Goal: Task Accomplishment & Management: Manage account settings

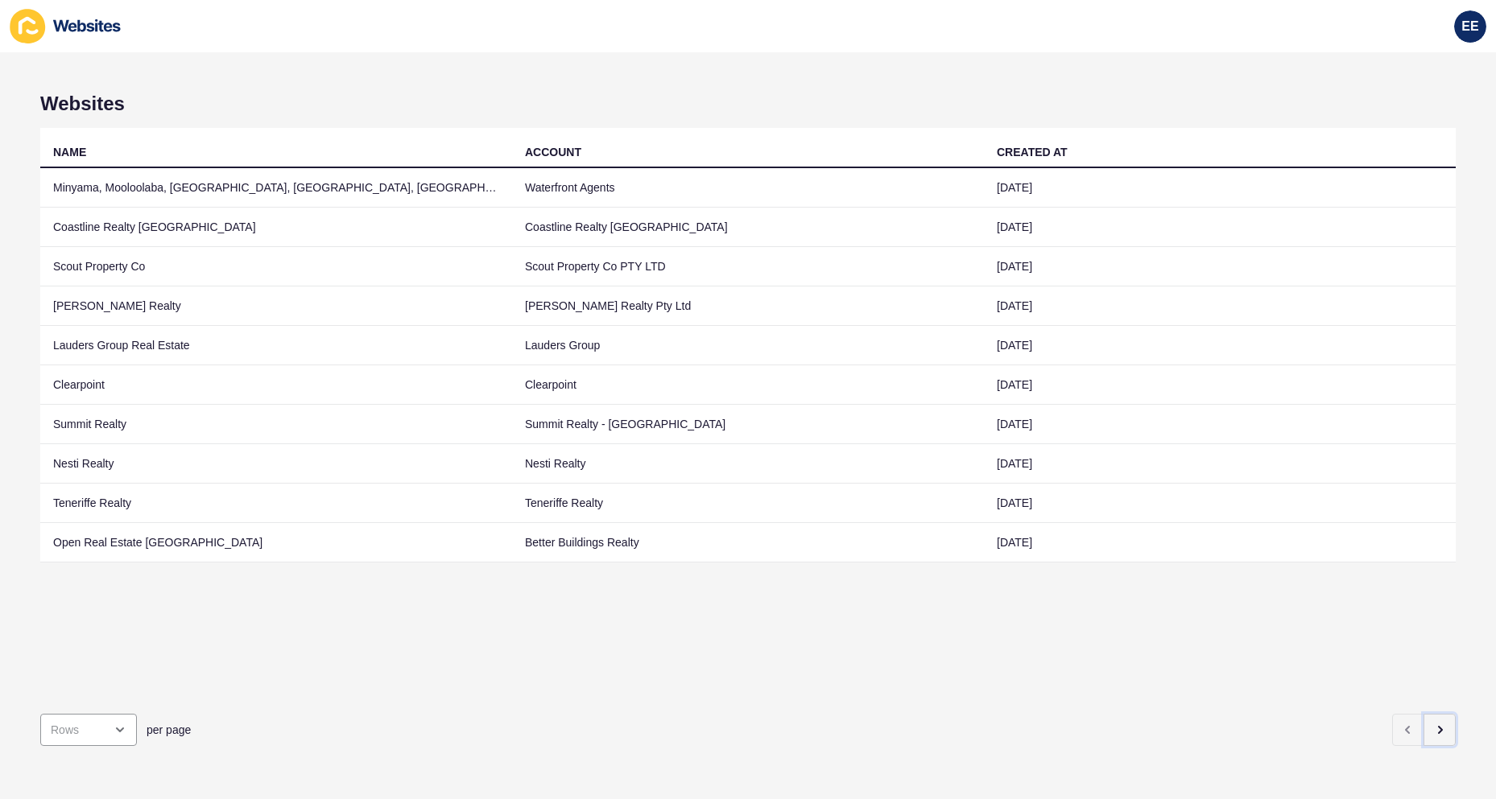
click at [1433, 724] on icon "button" at bounding box center [1439, 730] width 13 height 13
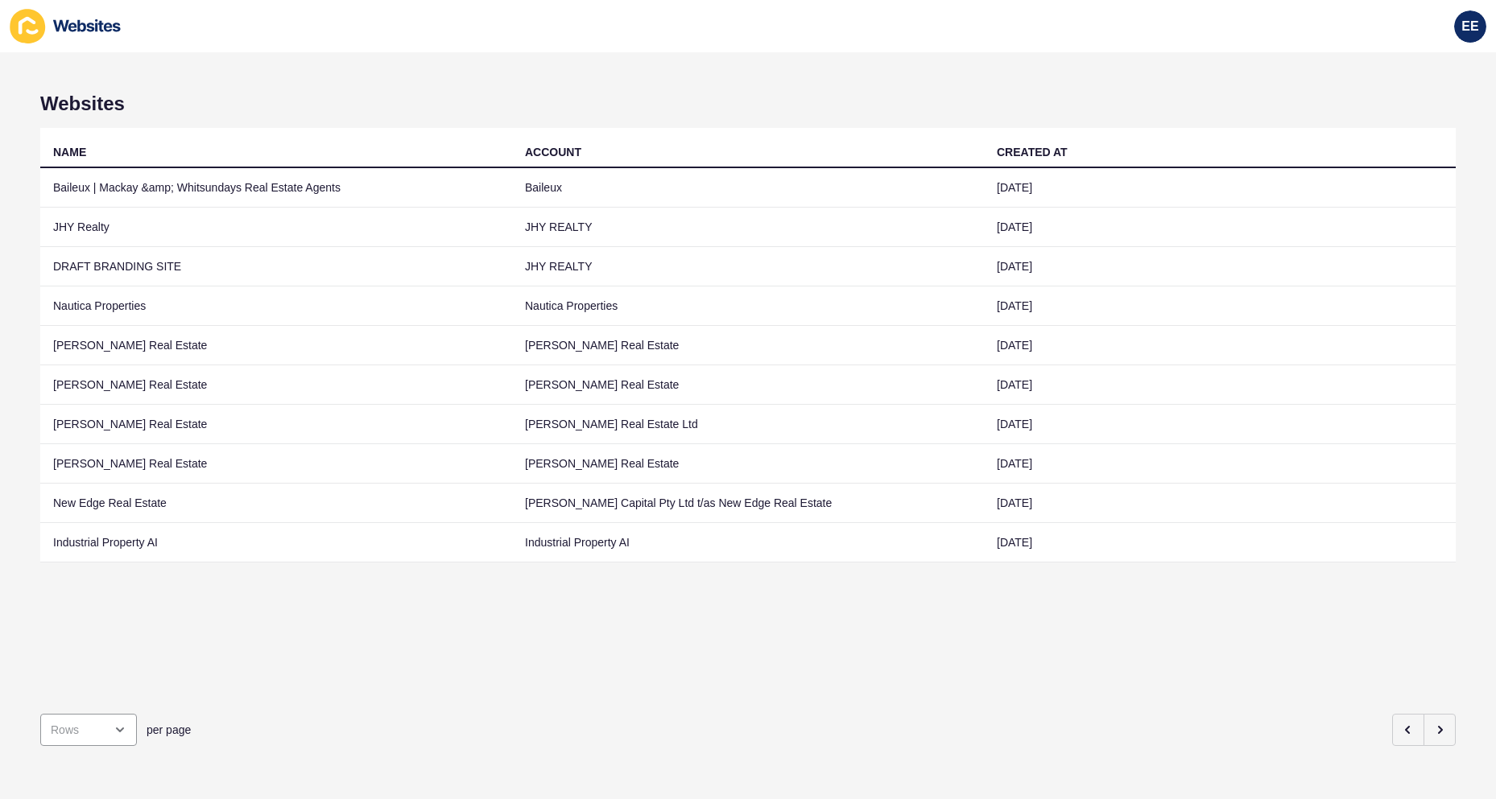
click at [113, 345] on td "[PERSON_NAME] Real Estate" at bounding box center [276, 345] width 472 height 39
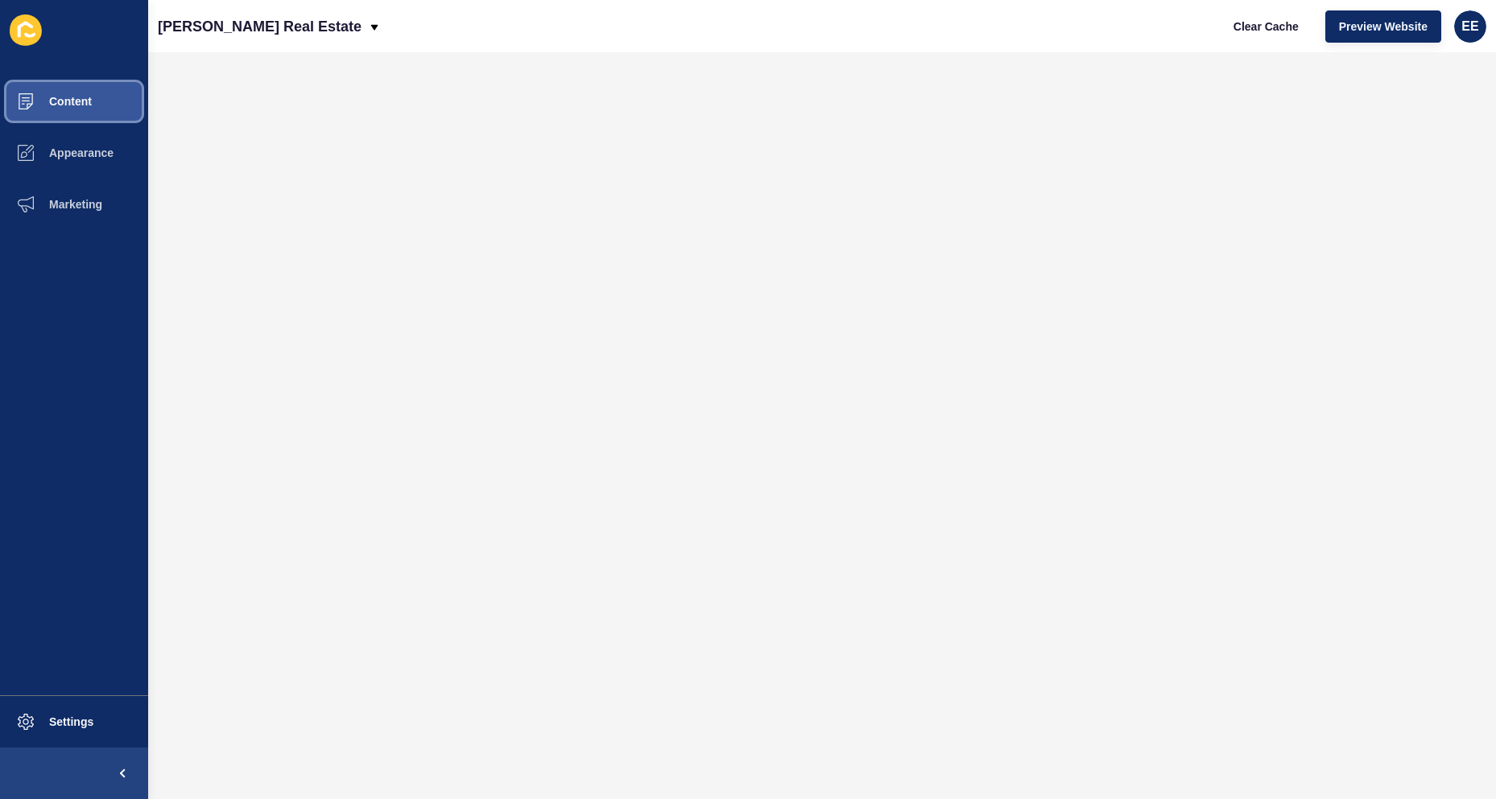
click at [73, 97] on span "Content" at bounding box center [45, 101] width 94 height 13
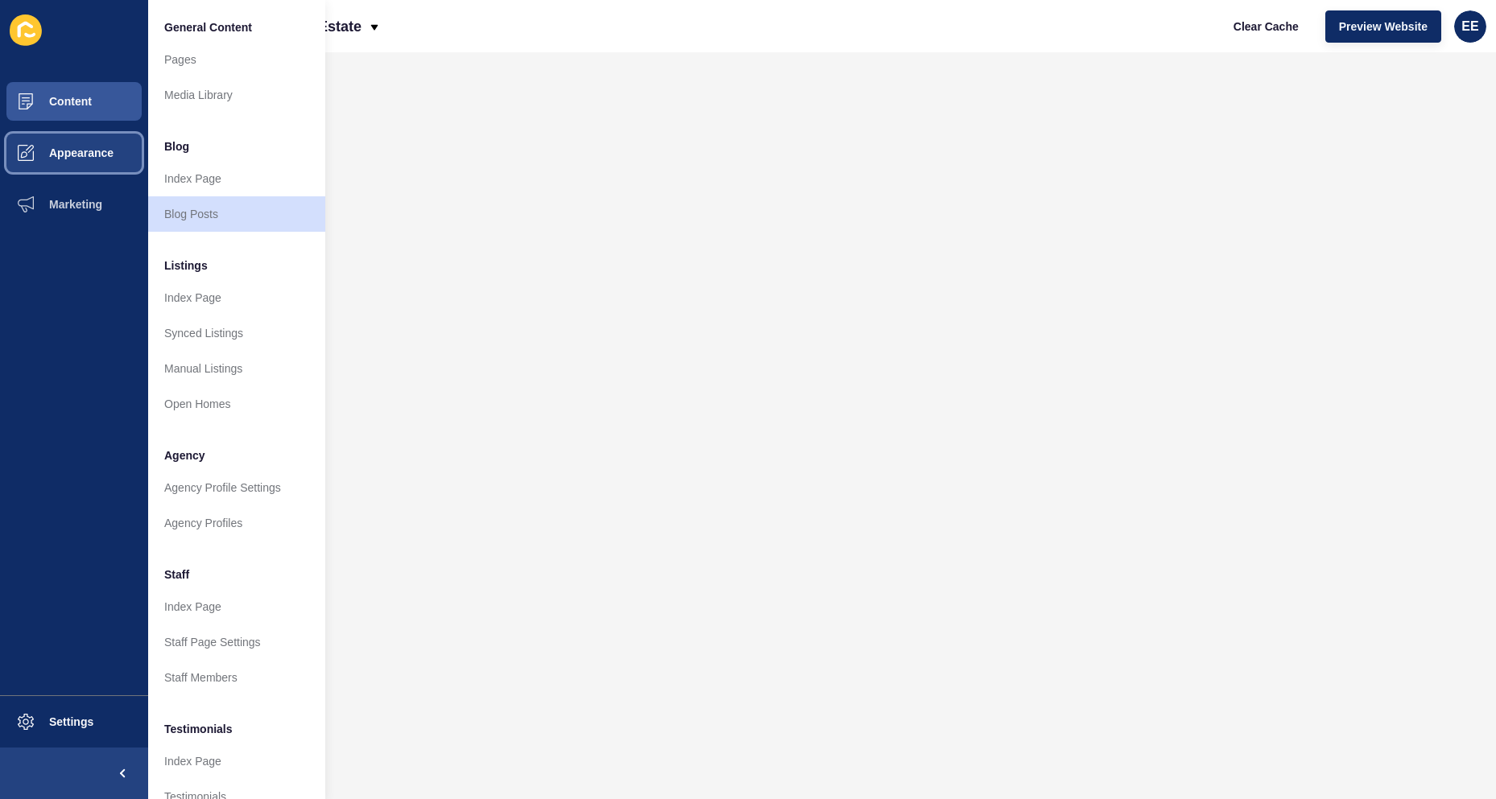
click at [81, 144] on button "Appearance" at bounding box center [74, 153] width 148 height 52
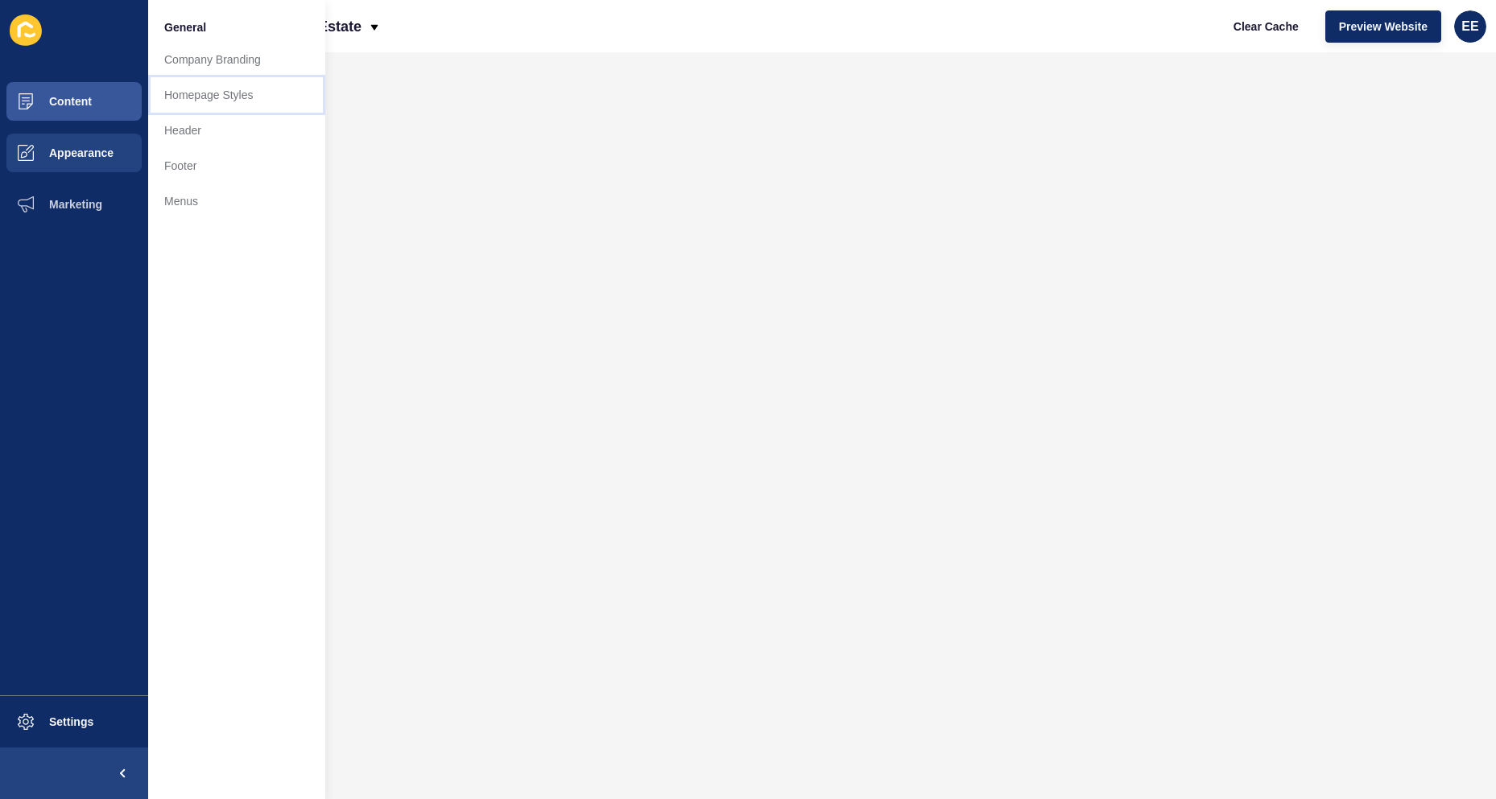
click at [215, 103] on link "Homepage Styles" at bounding box center [236, 94] width 177 height 35
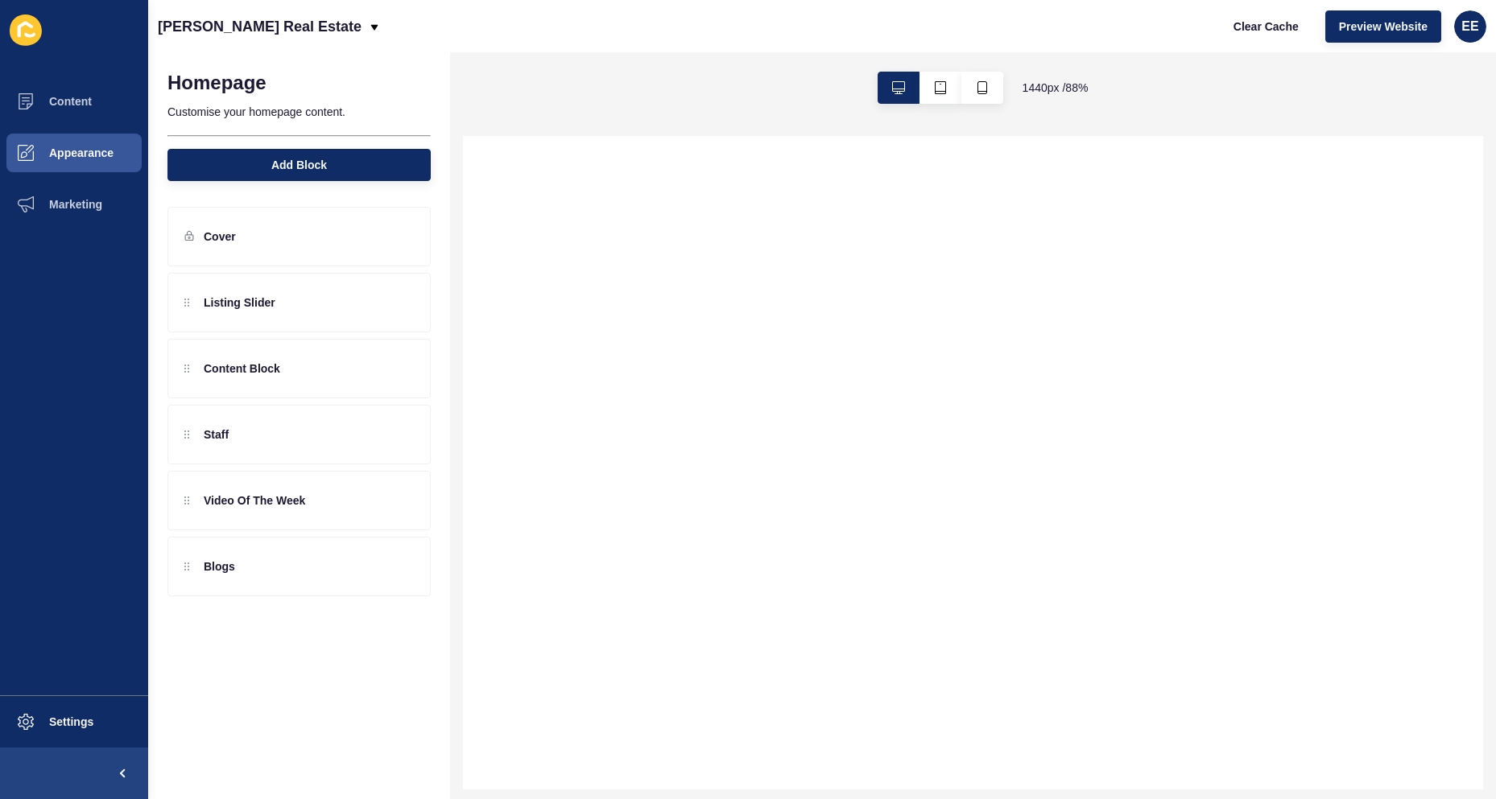
select select
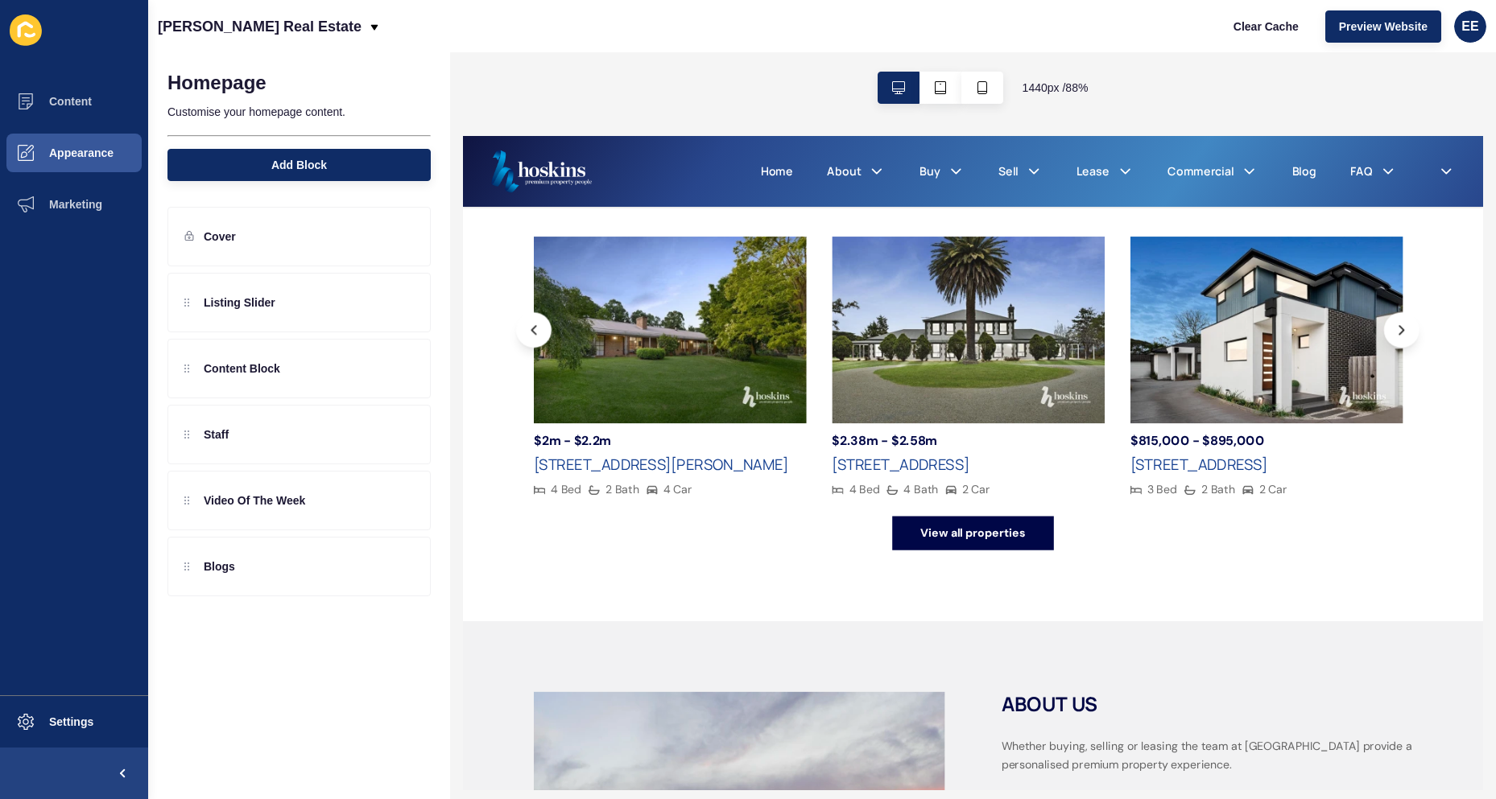
scroll to position [805, 0]
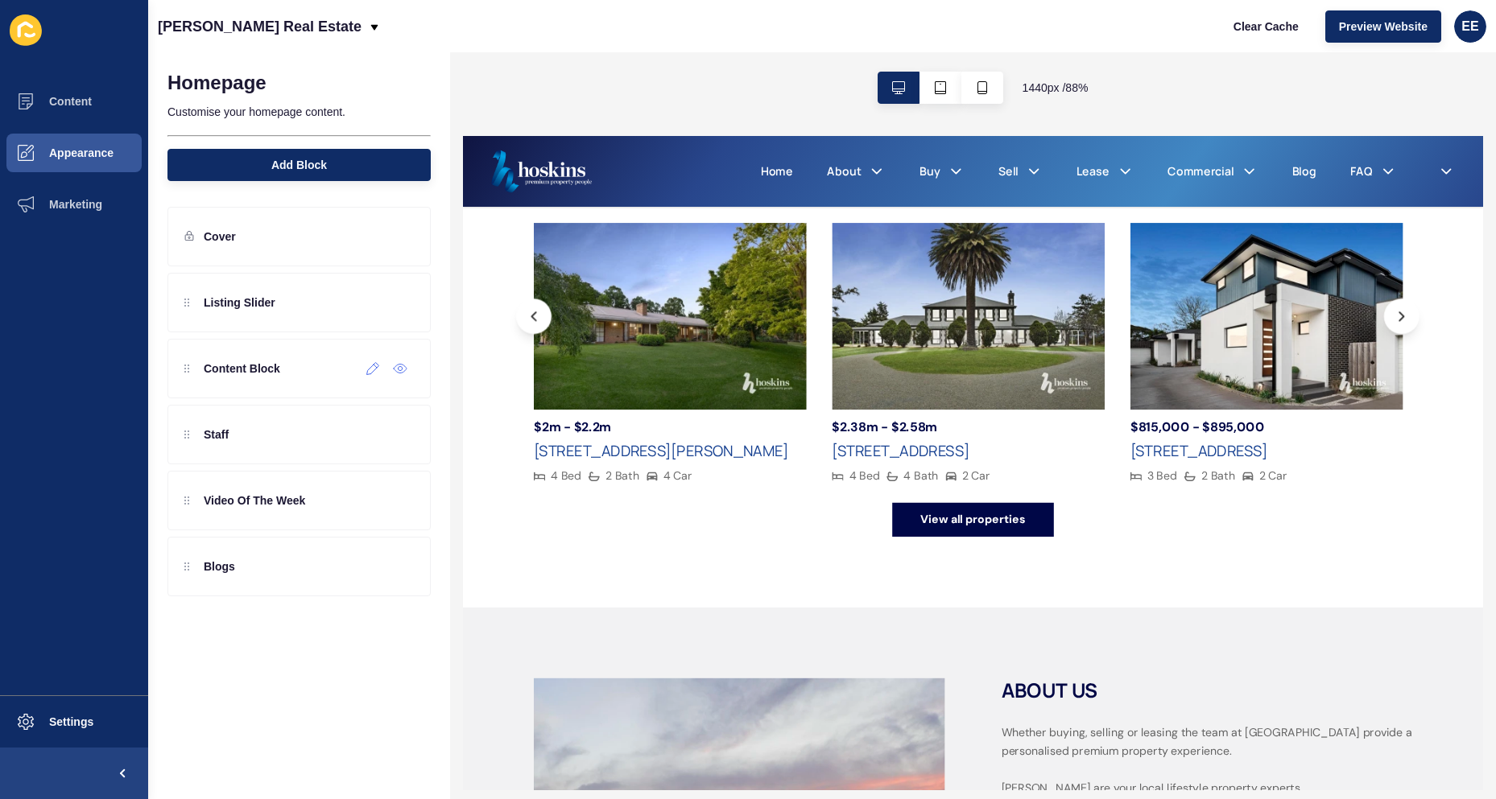
click at [369, 366] on icon at bounding box center [373, 368] width 14 height 13
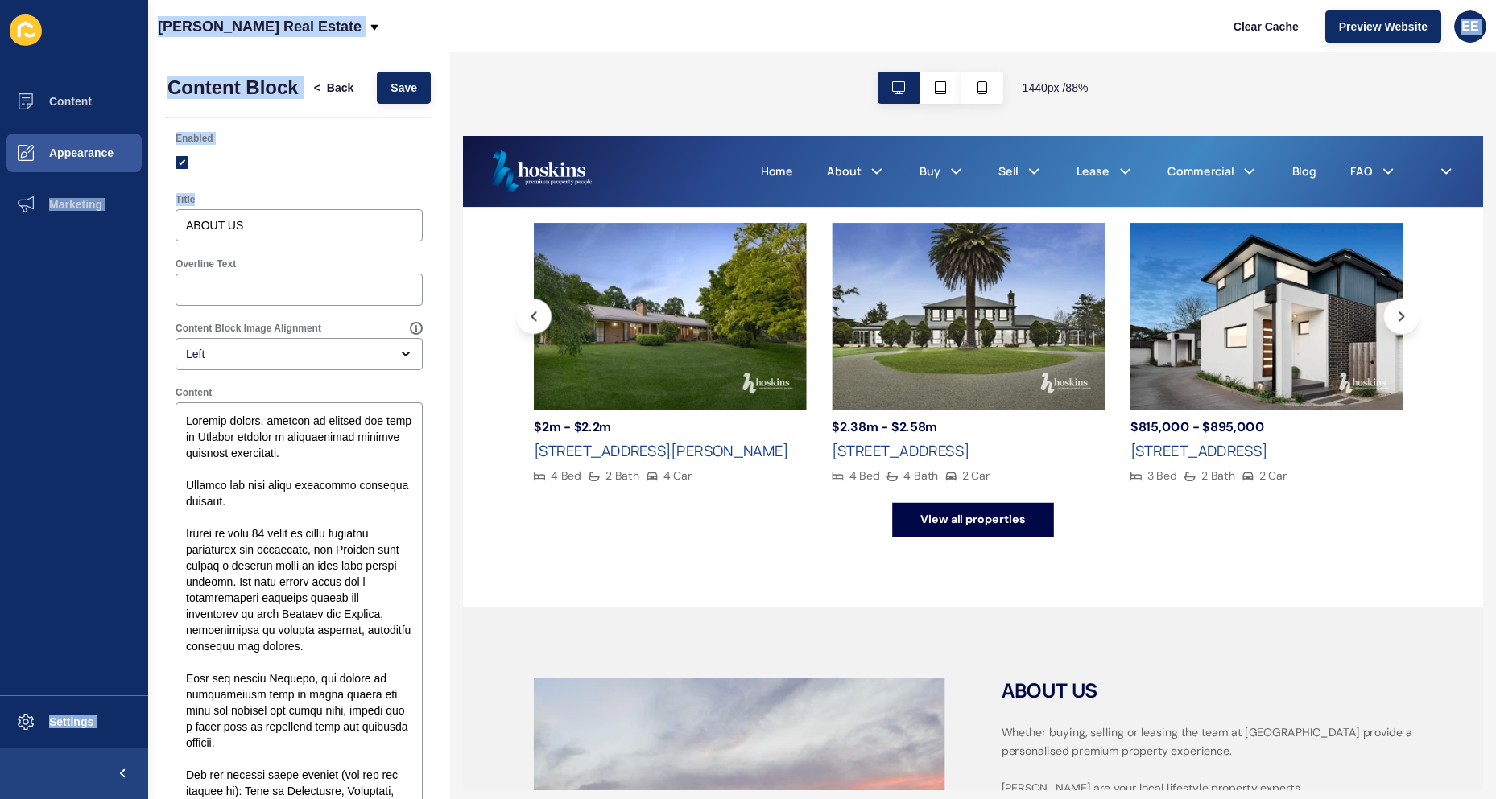
drag, startPoint x: 288, startPoint y: 246, endPoint x: 118, endPoint y: 221, distance: 171.8
click at [119, 221] on div "Content Appearance Marketing Settings [PERSON_NAME] Real Estate Clear Cache Pre…" at bounding box center [748, 399] width 1496 height 799
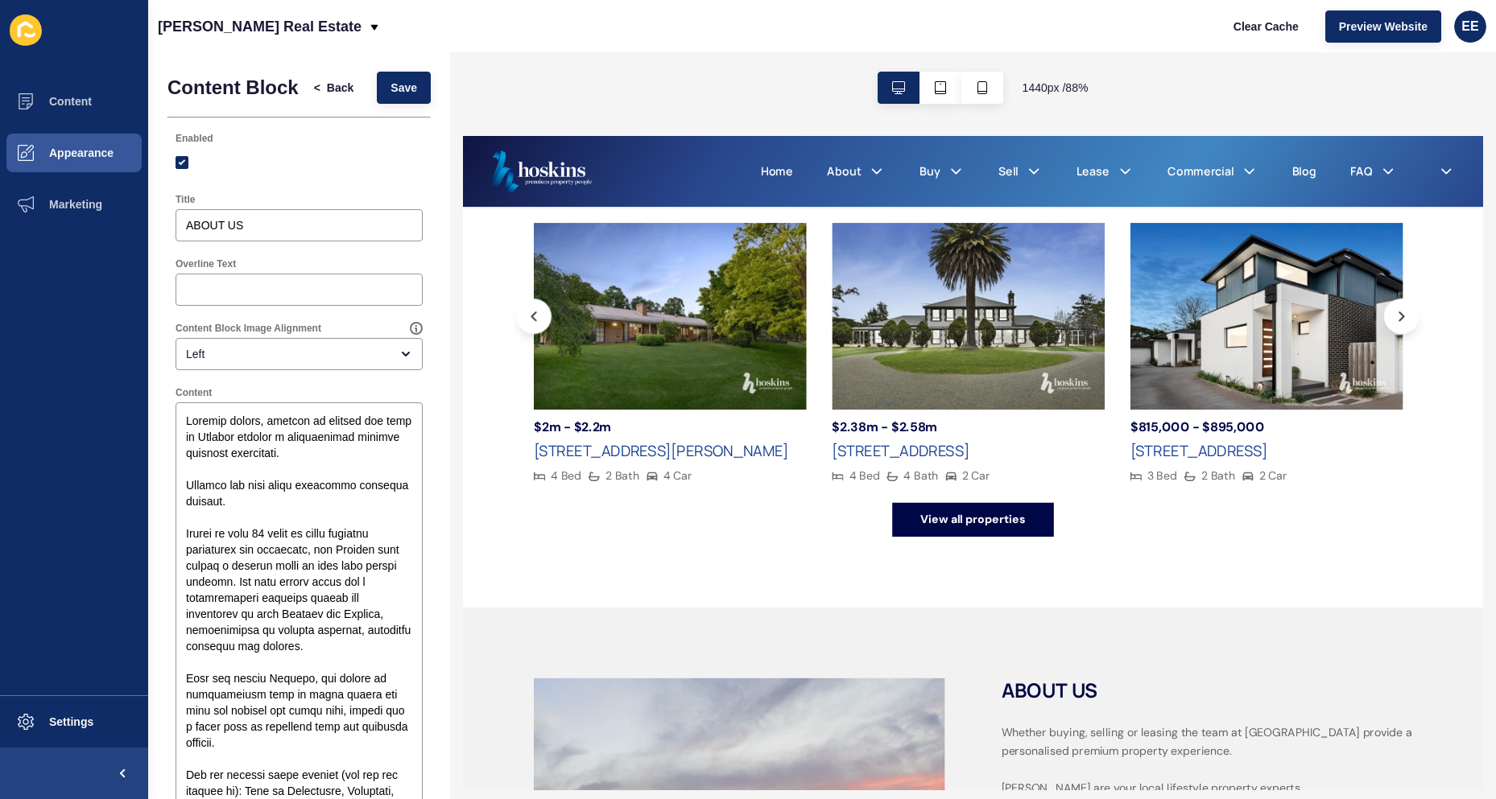
click at [286, 262] on div "Overline Text" at bounding box center [298, 282] width 263 height 64
drag, startPoint x: 270, startPoint y: 245, endPoint x: 152, endPoint y: 246, distance: 117.5
click at [159, 244] on div "Content Block < Back Save Enabled Title ABOUT US Overline Text Content Block Im…" at bounding box center [299, 785] width 302 height 1467
type input "About Us"
click at [398, 87] on span "Save" at bounding box center [403, 88] width 27 height 16
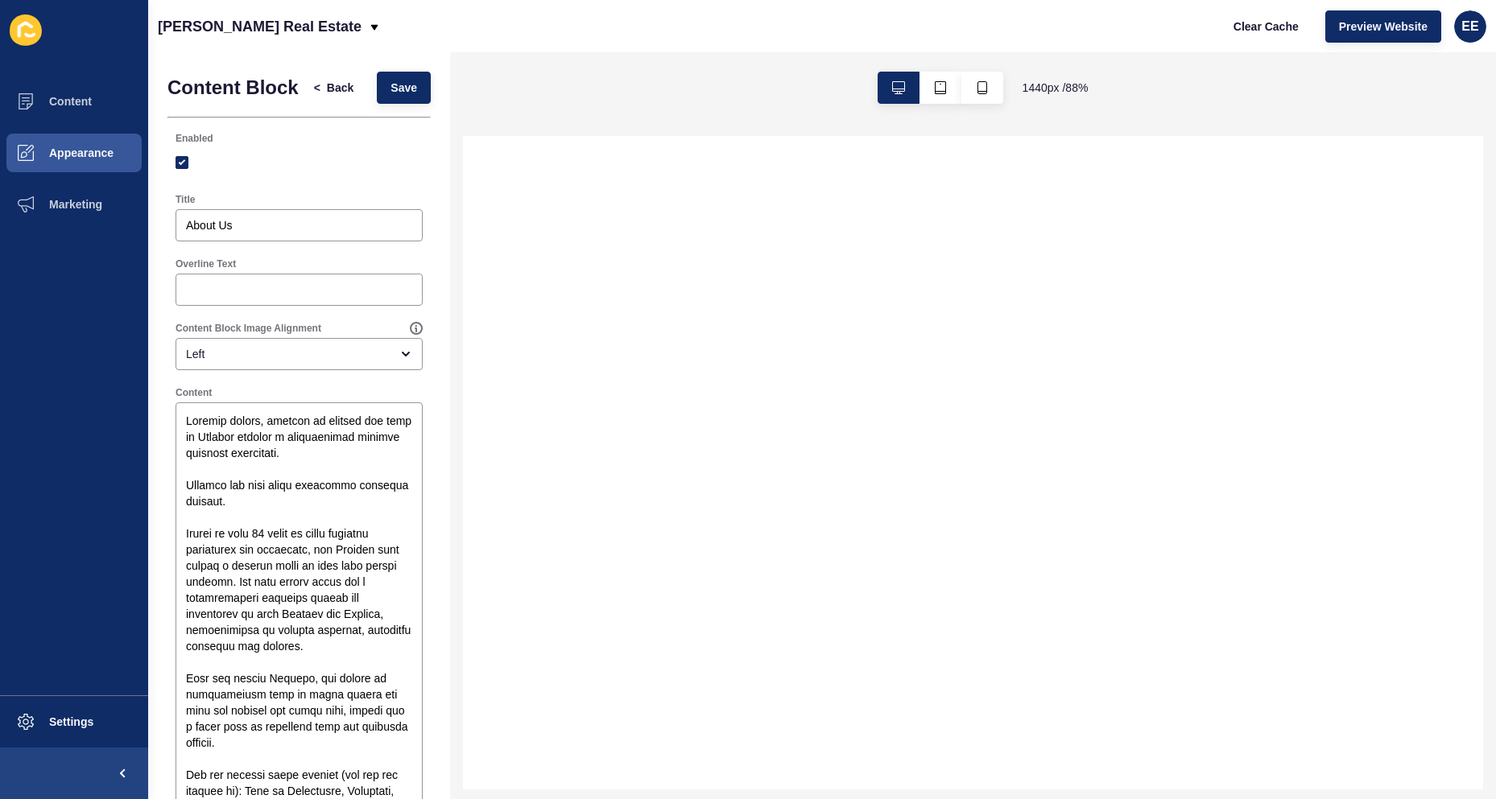
select select
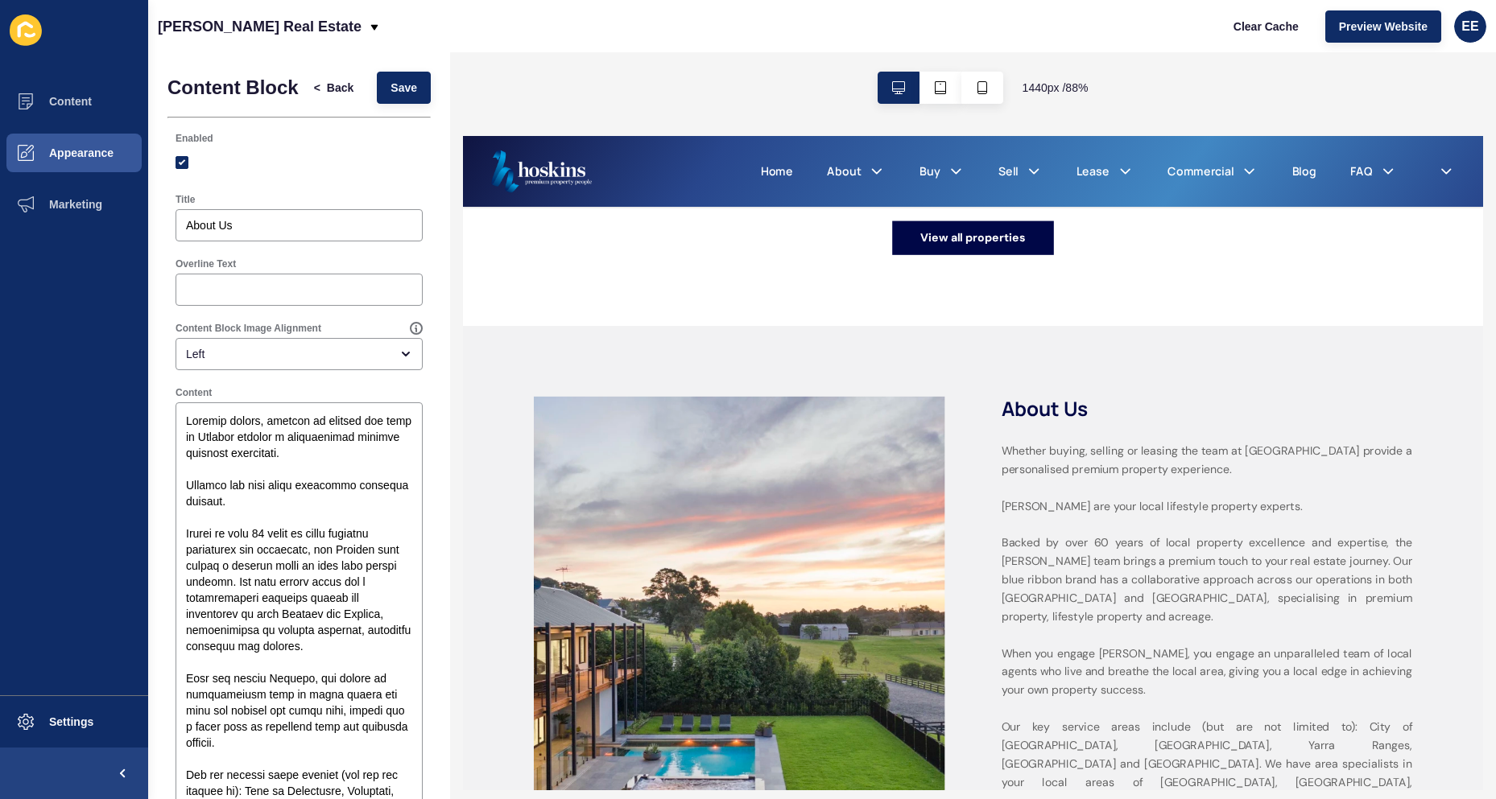
scroll to position [1127, 0]
click at [327, 96] on span "Back" at bounding box center [340, 88] width 27 height 16
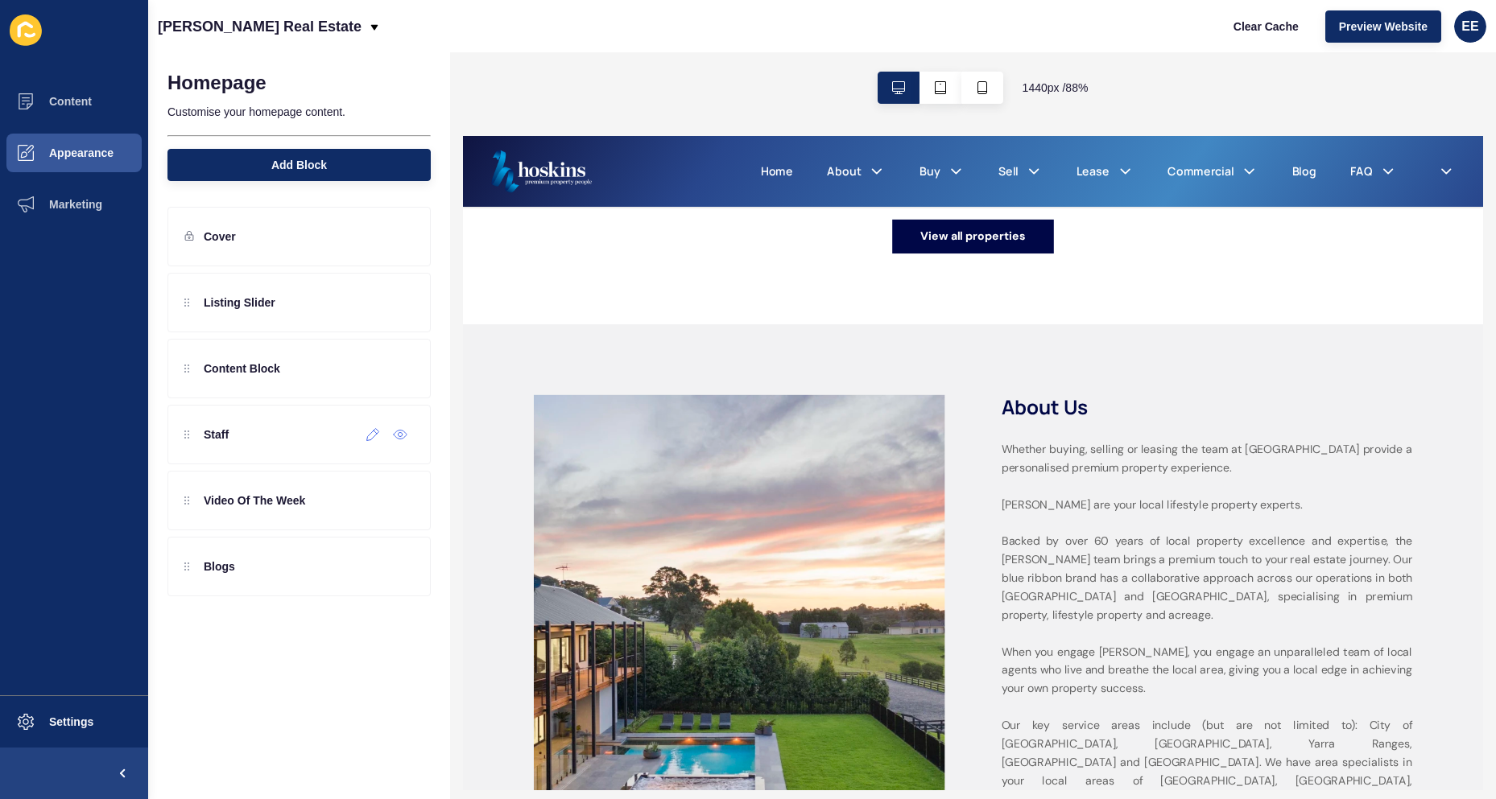
click at [365, 440] on div at bounding box center [373, 435] width 27 height 26
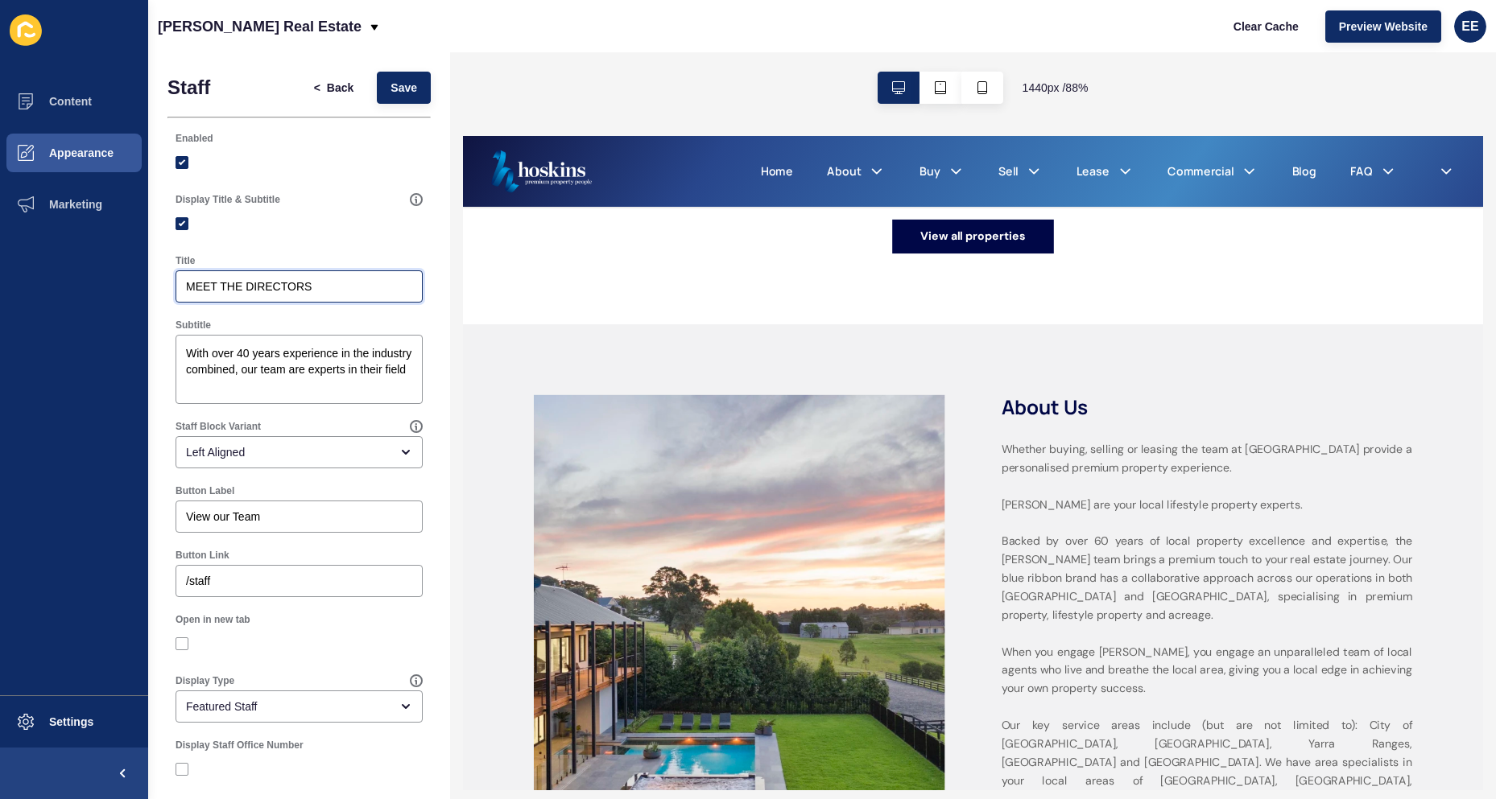
drag, startPoint x: 317, startPoint y: 284, endPoint x: 197, endPoint y: 284, distance: 120.0
click at [197, 284] on input "MEET THE DIRECTORS" at bounding box center [299, 287] width 226 height 16
click at [219, 284] on input "MEET THE DIRECTORS" at bounding box center [299, 287] width 226 height 16
drag, startPoint x: 217, startPoint y: 284, endPoint x: 194, endPoint y: 284, distance: 23.3
click at [194, 284] on input "MEET THE DIRECTORS" at bounding box center [299, 287] width 226 height 16
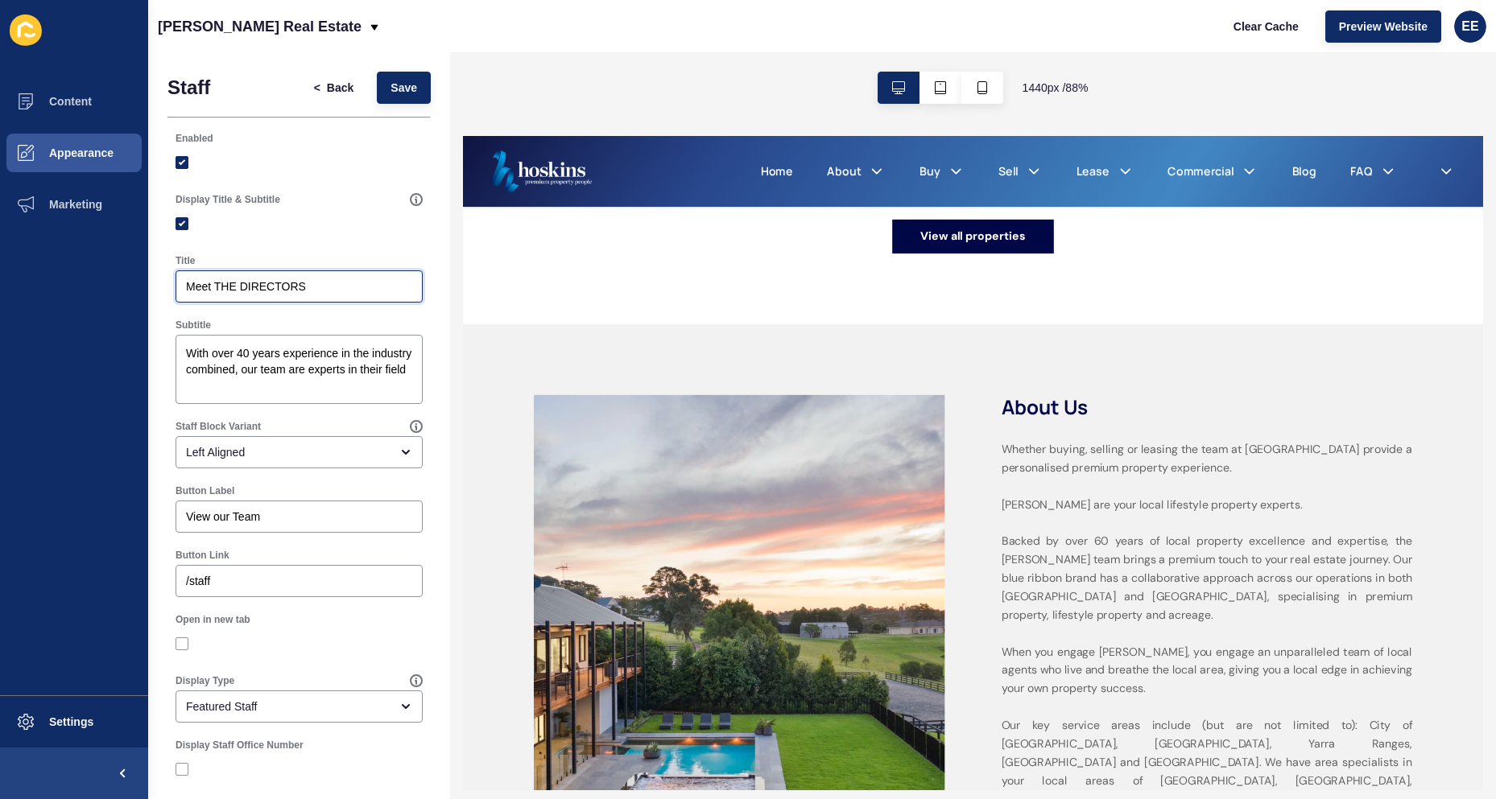
drag, startPoint x: 241, startPoint y: 285, endPoint x: 221, endPoint y: 284, distance: 19.3
click at [221, 284] on input "Meet THE DIRECTORS" at bounding box center [299, 287] width 226 height 16
drag, startPoint x: 303, startPoint y: 285, endPoint x: 246, endPoint y: 285, distance: 56.4
click at [246, 285] on input "Meet The DIRECTORS" at bounding box center [299, 287] width 226 height 16
type input "Meet The Directors"
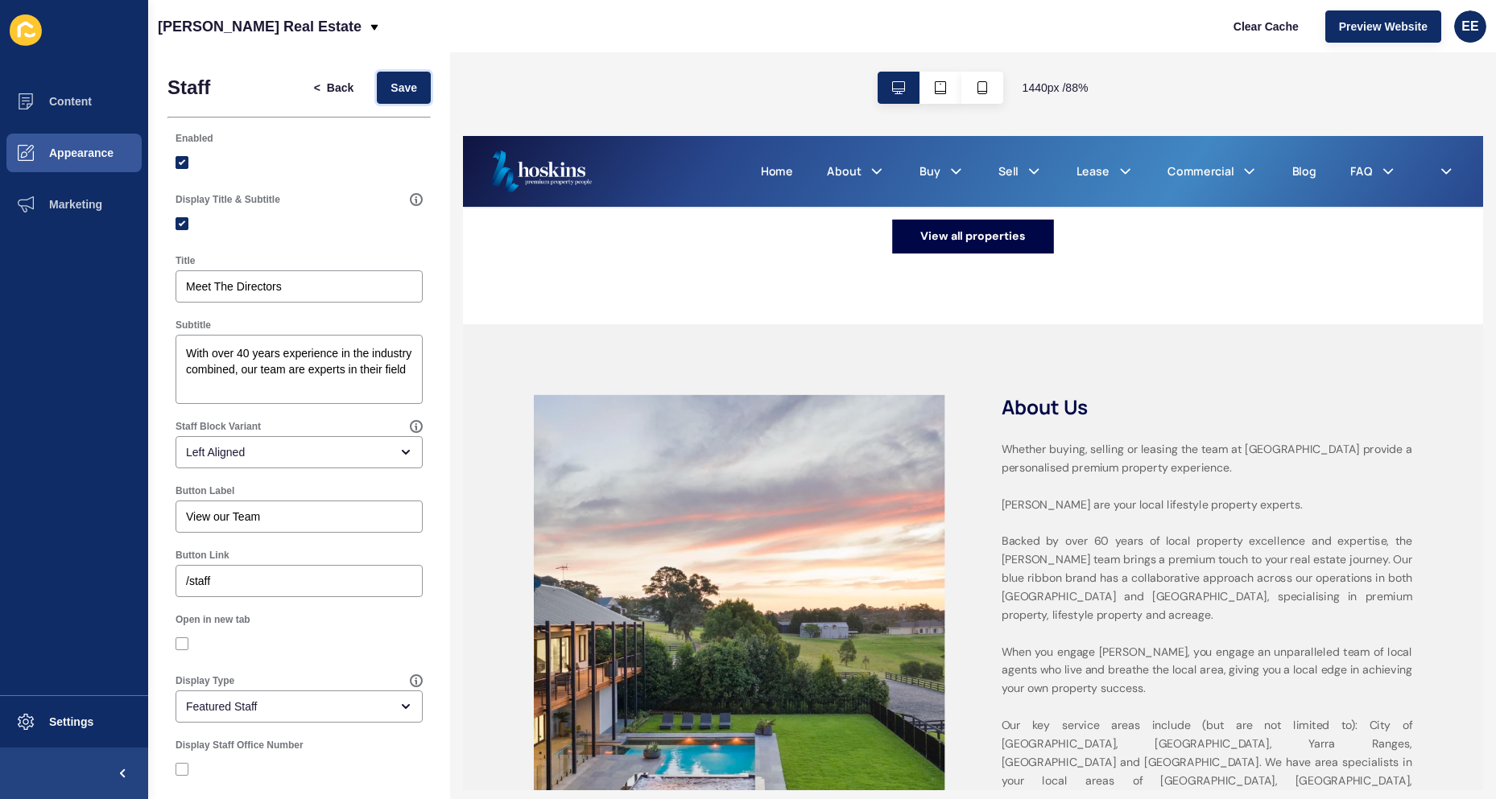
drag, startPoint x: 392, startPoint y: 89, endPoint x: 420, endPoint y: 64, distance: 37.6
click at [394, 88] on span "Save" at bounding box center [403, 88] width 27 height 16
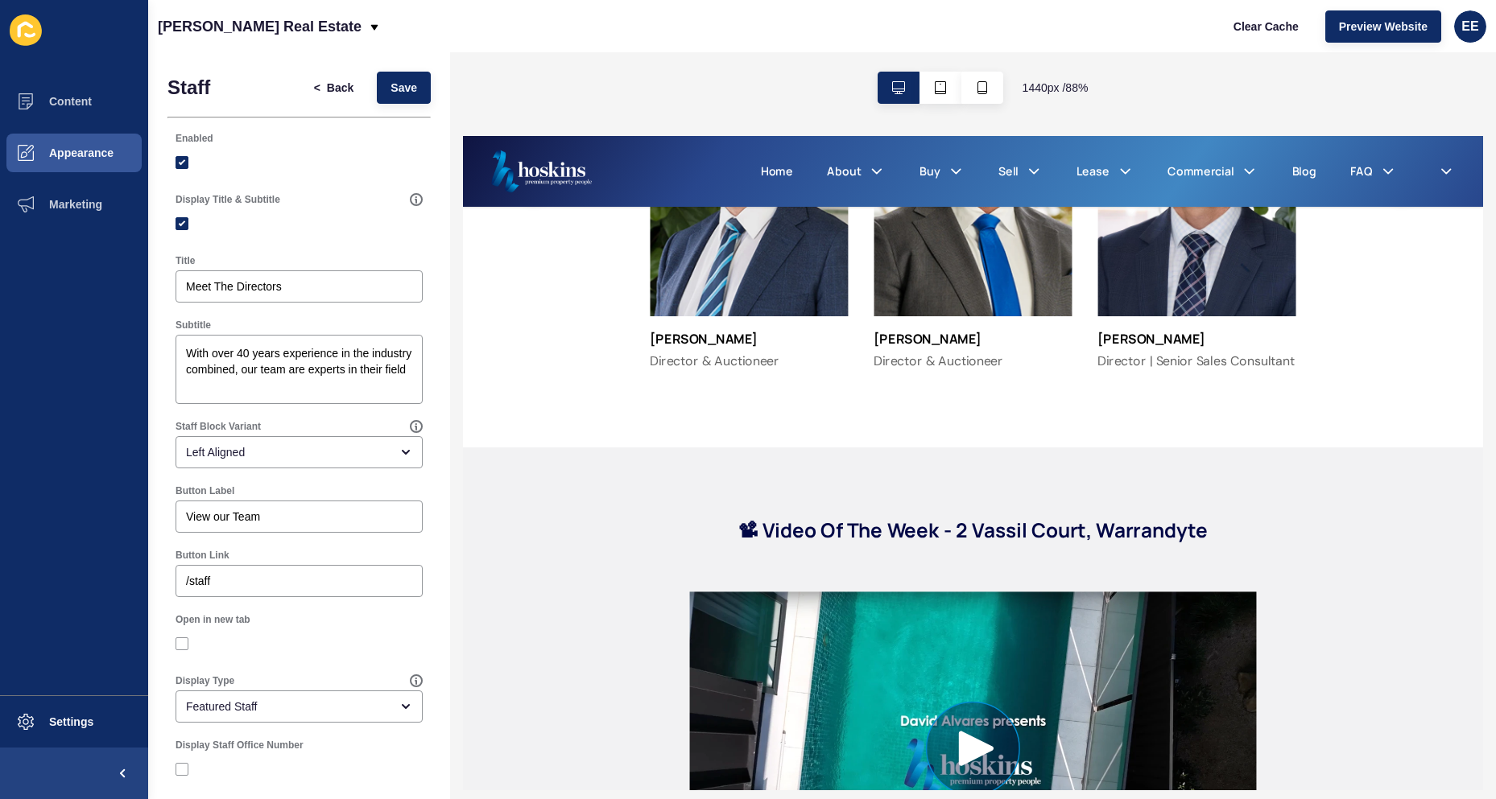
scroll to position [2496, 0]
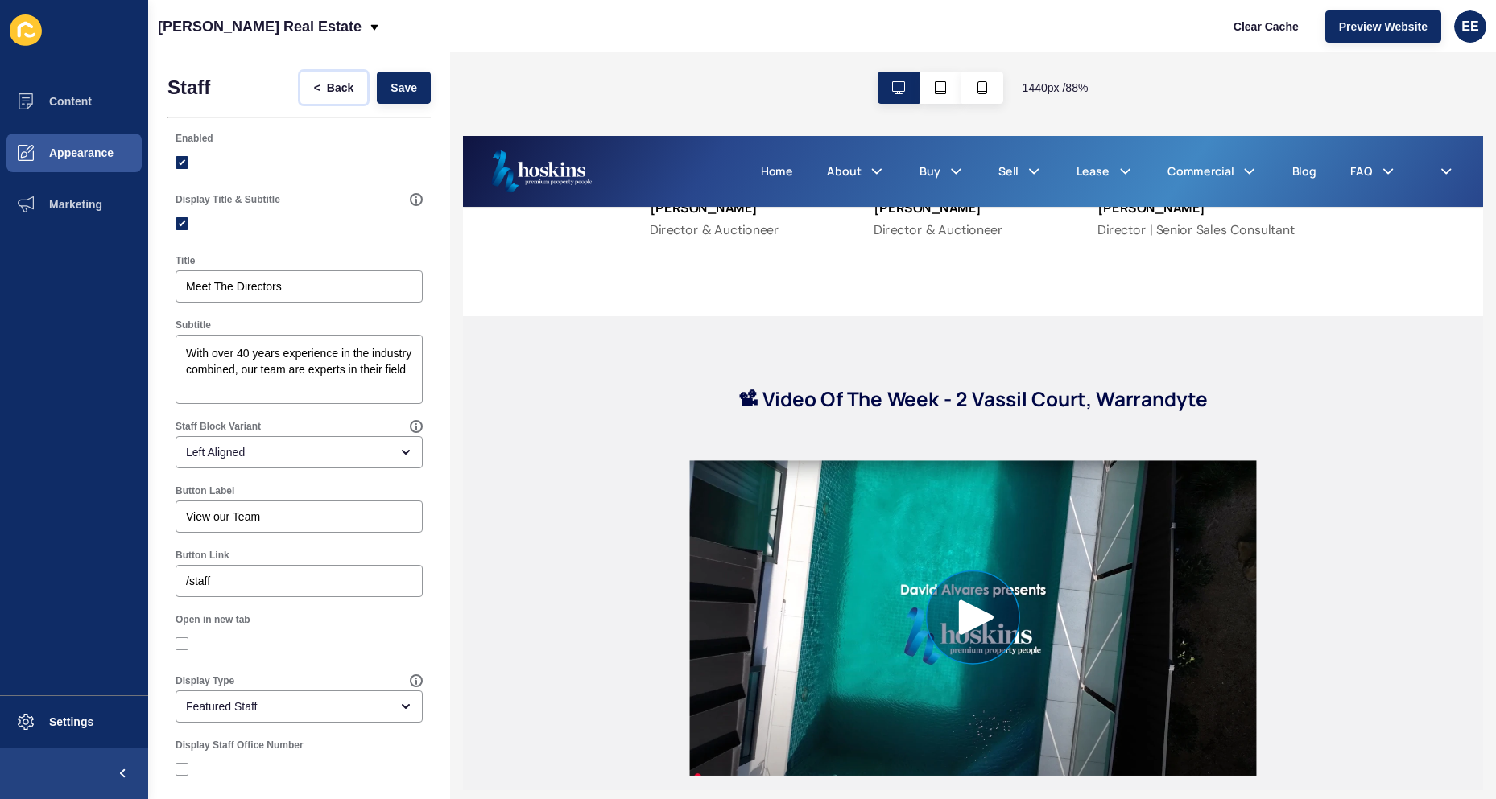
click at [314, 90] on span "<" at bounding box center [317, 88] width 6 height 16
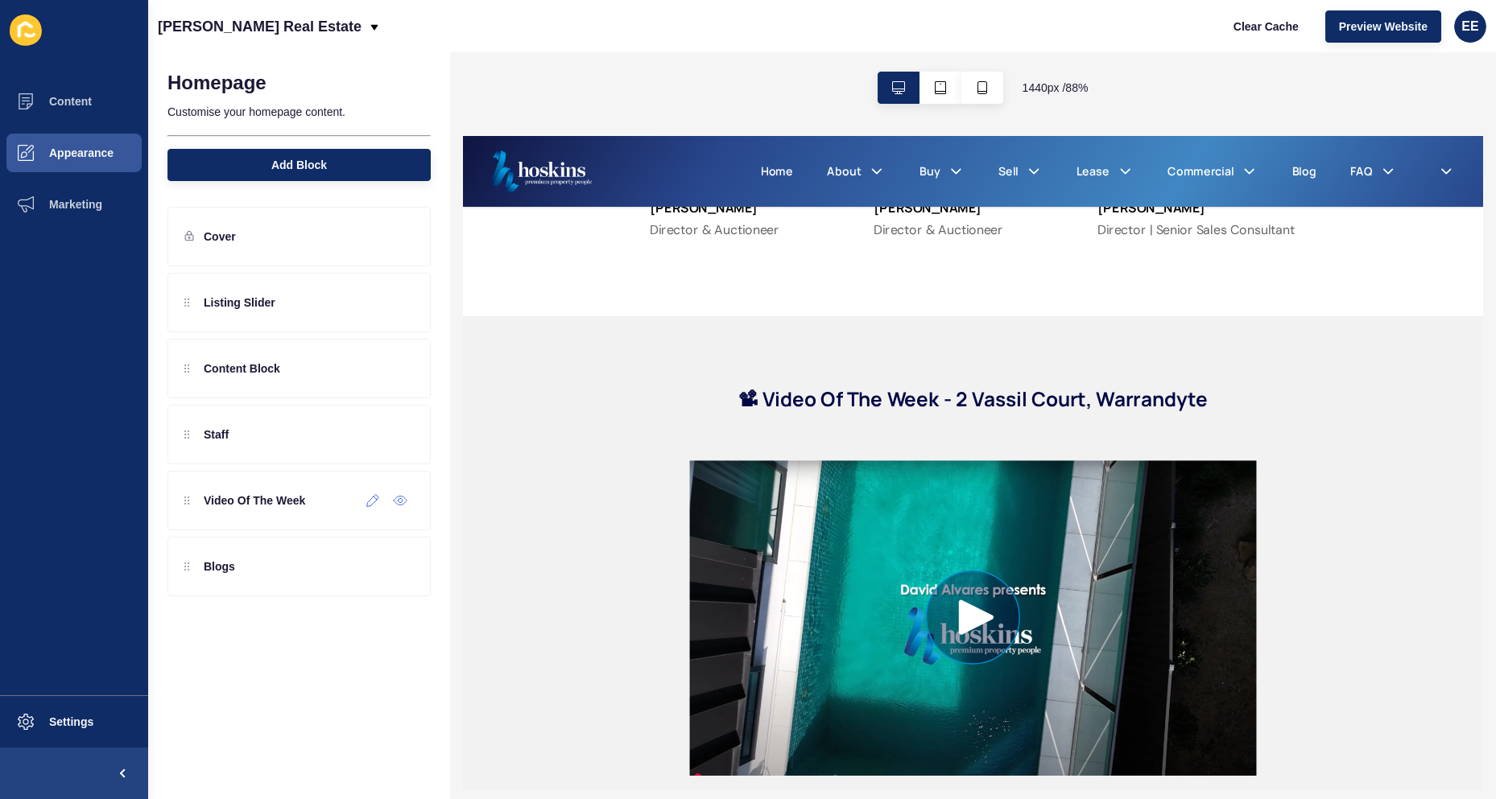
click at [370, 508] on div at bounding box center [373, 501] width 27 height 26
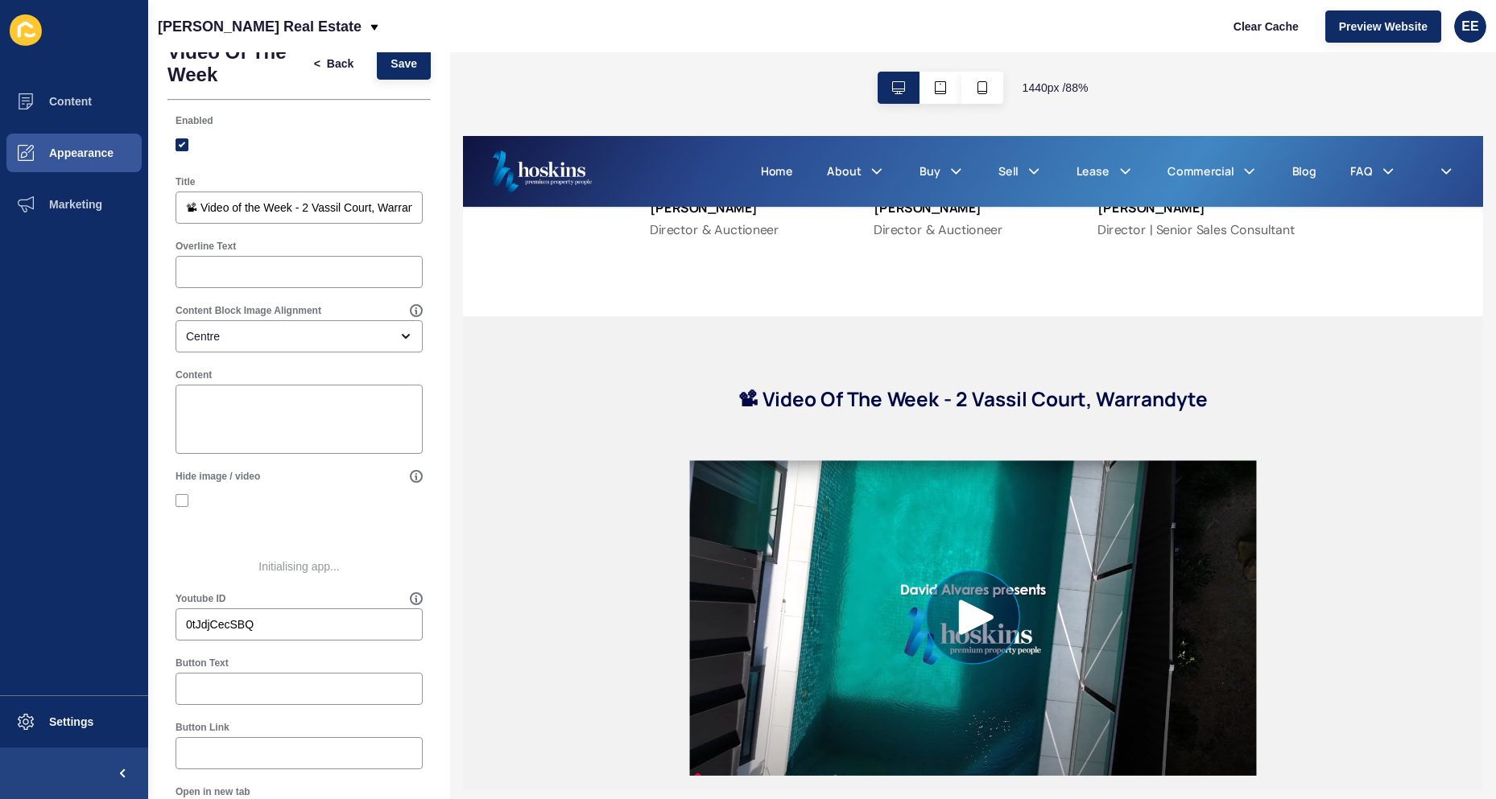
scroll to position [0, 0]
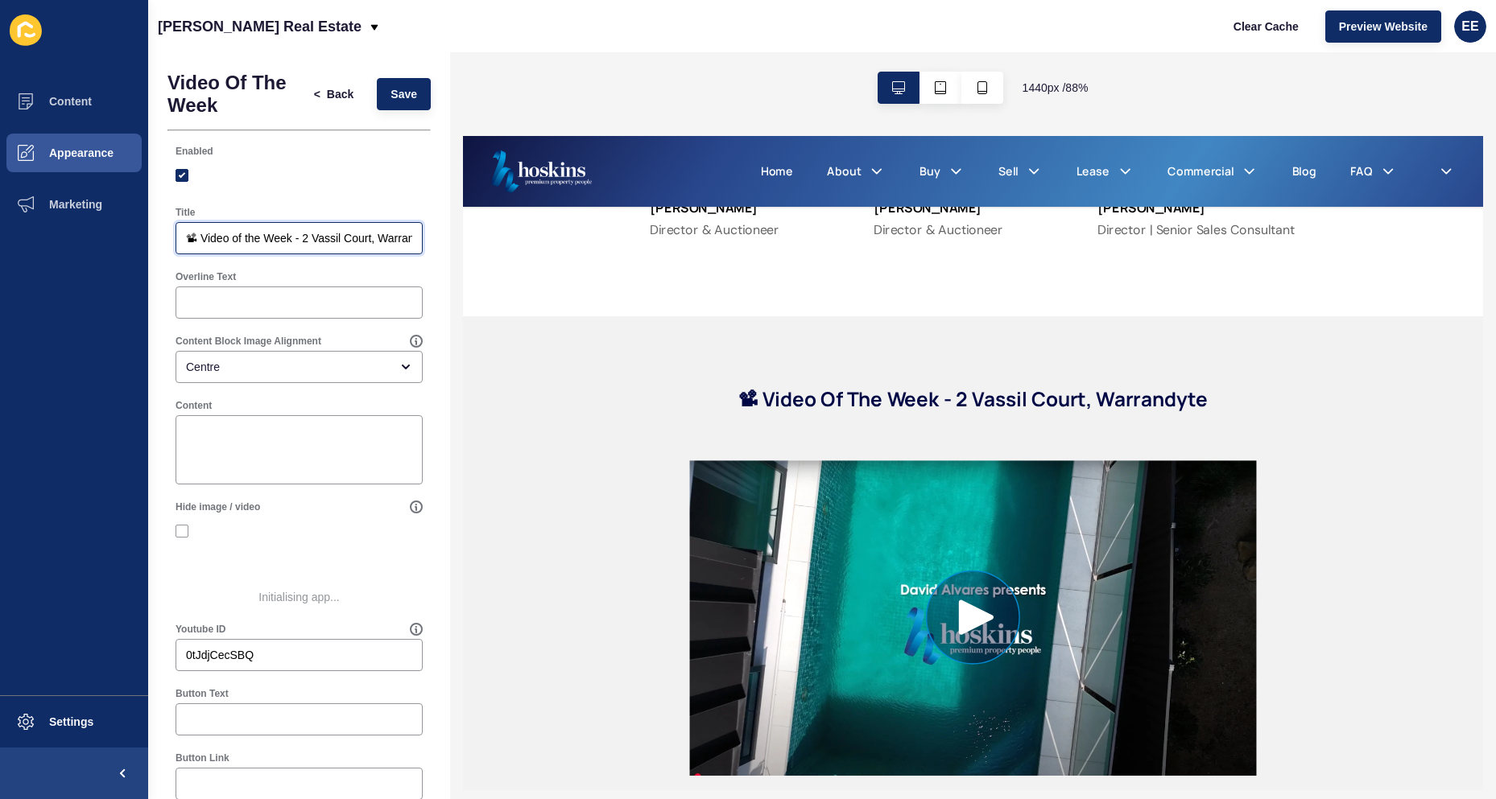
click at [257, 233] on input "📽 Video of the Week - 2 Vassil Court, Warrandyte" at bounding box center [299, 238] width 226 height 16
drag, startPoint x: 346, startPoint y: 238, endPoint x: 414, endPoint y: 235, distance: 67.7
click at [414, 235] on div "Title 📽 Video of the Week - 2 Vassil Court, Warrandyte" at bounding box center [298, 230] width 263 height 64
click at [332, 243] on input "📽 Video of the Week - 2 Vassil Court, Warrandyte" at bounding box center [299, 238] width 226 height 16
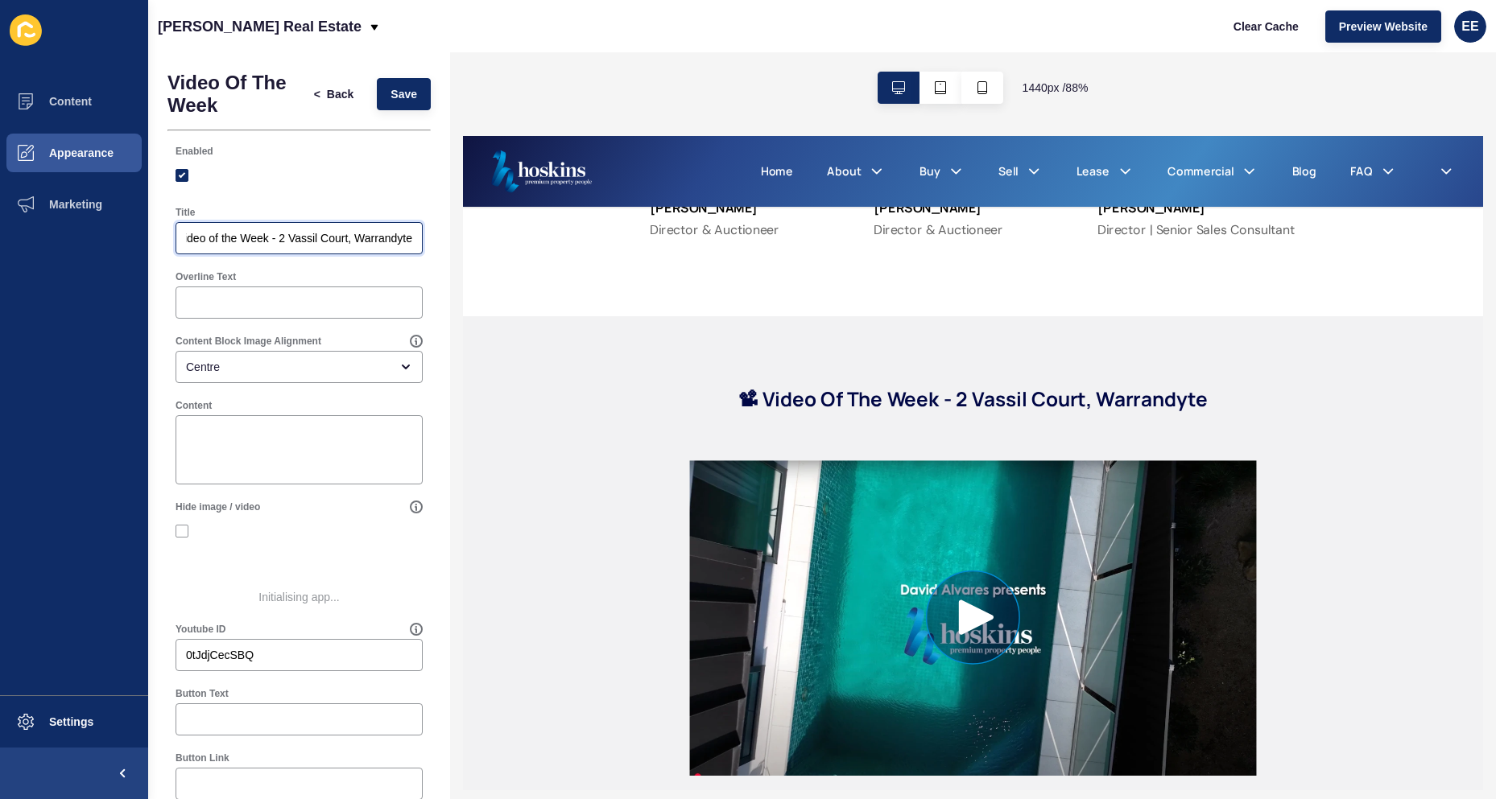
scroll to position [0, 0]
click at [180, 246] on div "📽 Video of the Week - 2 Vassil Court, Warrandyte" at bounding box center [298, 238] width 247 height 32
click at [400, 91] on span "Save" at bounding box center [403, 94] width 27 height 16
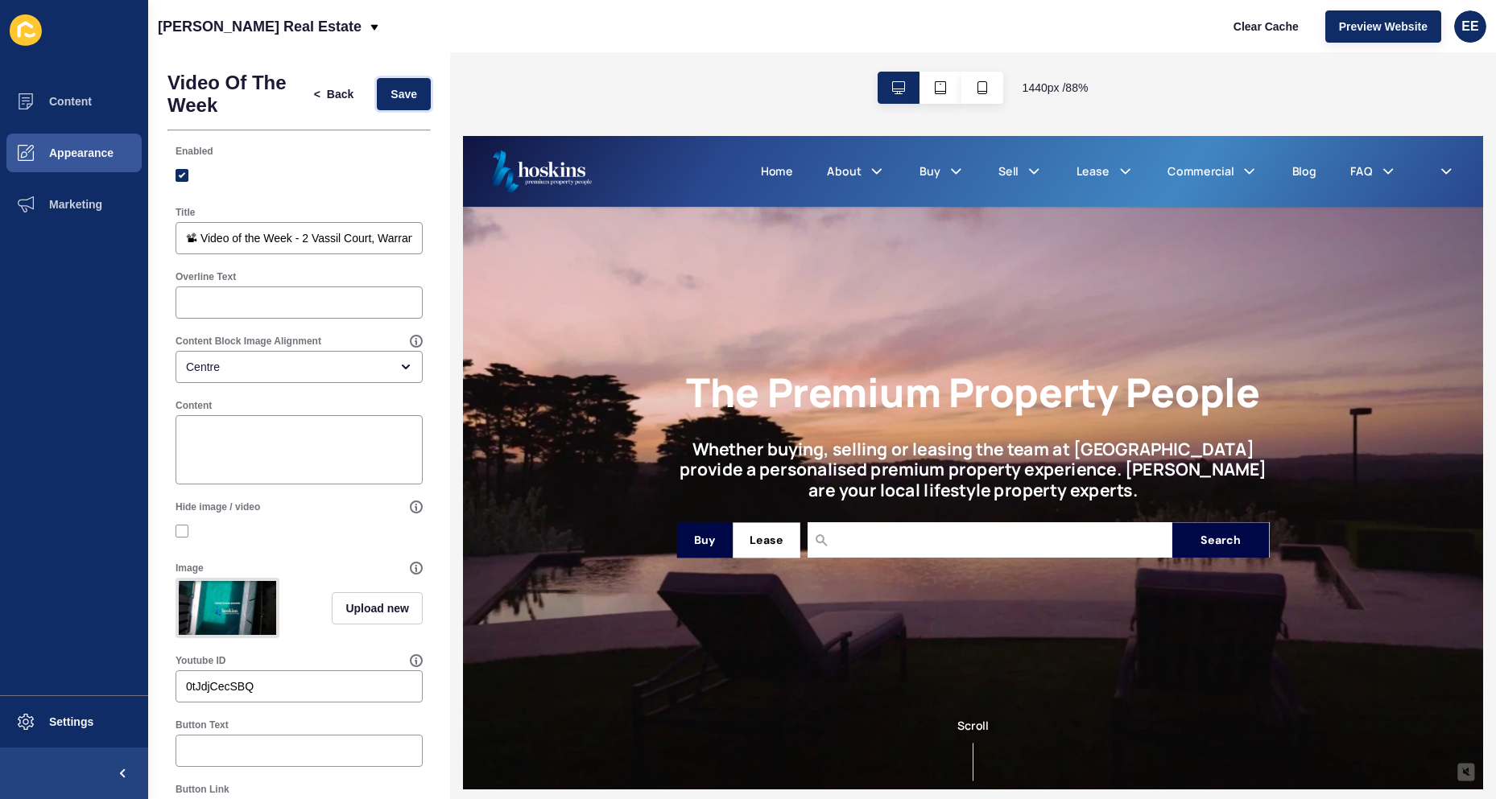
click at [377, 89] on button "Save" at bounding box center [404, 94] width 54 height 32
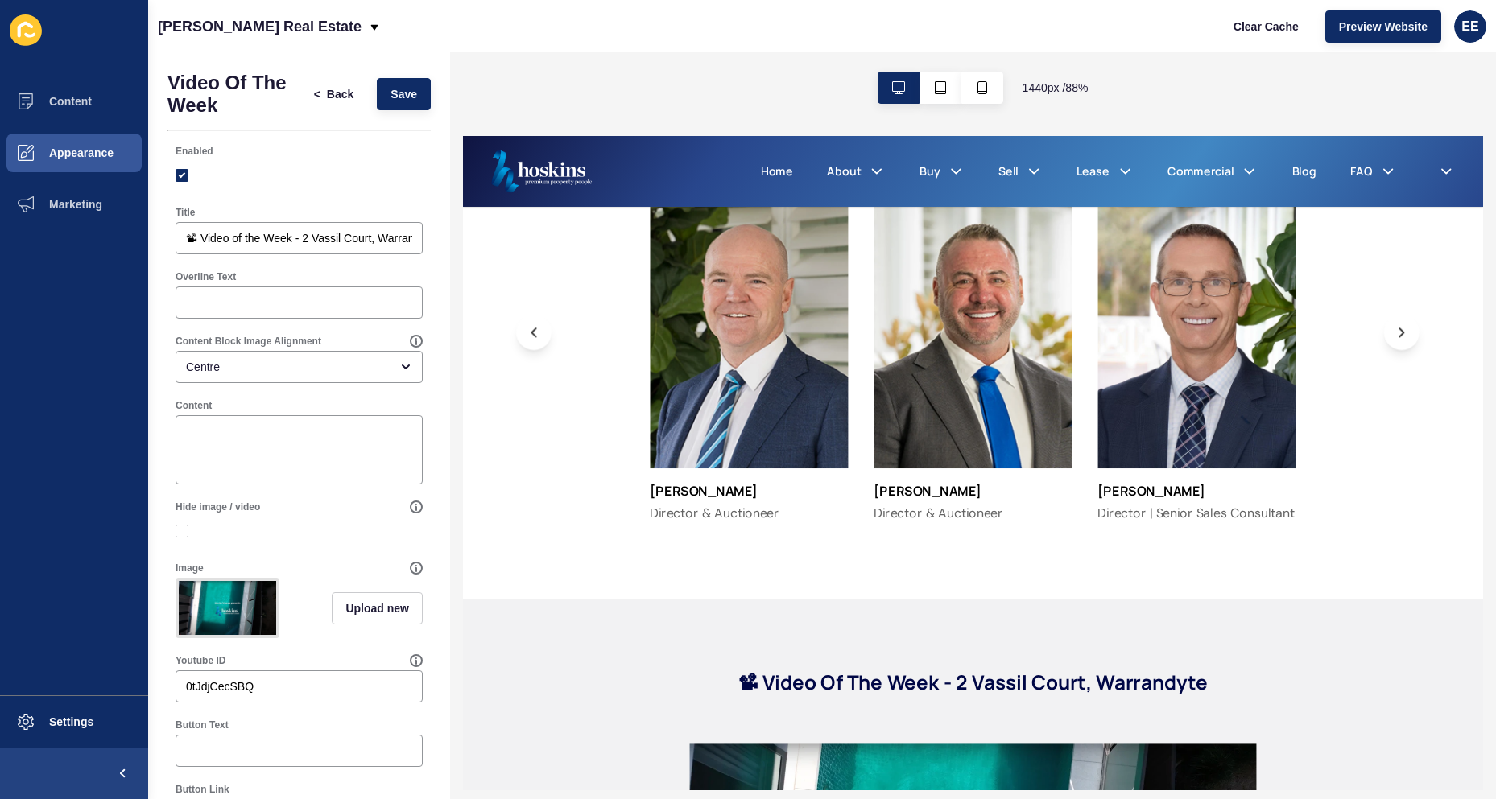
scroll to position [2254, 0]
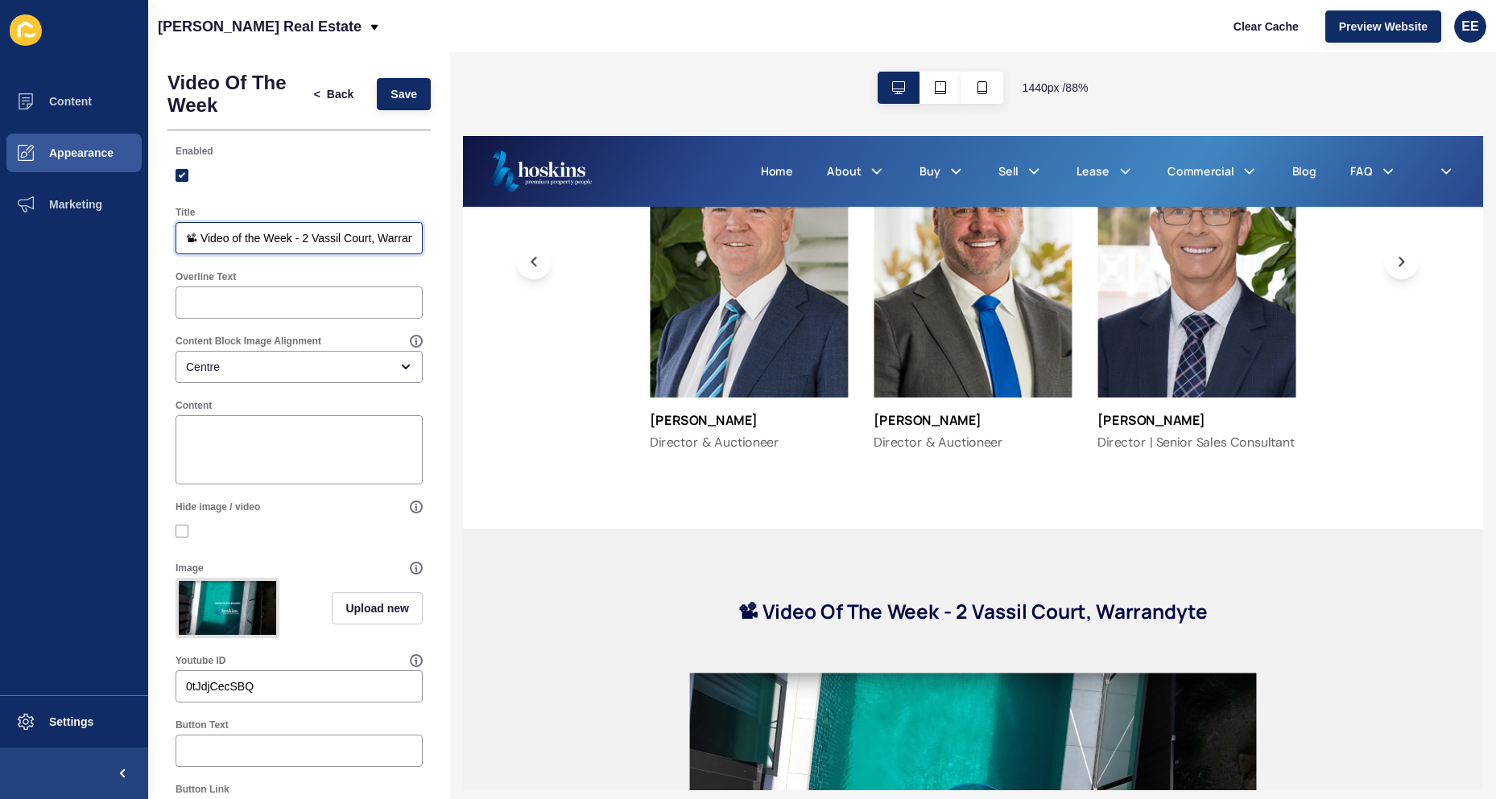
click at [270, 236] on input "📽 Video of the Week - 2 Vassil Court, Warrandyte" at bounding box center [299, 238] width 226 height 16
click at [332, 237] on input "📽 Video of the Week - 2 Vassil Court, Warrandyte" at bounding box center [299, 238] width 226 height 16
click at [188, 235] on input "📽 Video of the Week - 2 Vassil Court, Warrandyte" at bounding box center [299, 238] width 226 height 16
click at [192, 241] on input "📽 Video of the Week - 2 Vassil Court, Warrandyte" at bounding box center [299, 238] width 226 height 16
click at [192, 237] on input "📽 Video of the Week - 2 Vassil Court, Warrandyte" at bounding box center [299, 238] width 226 height 16
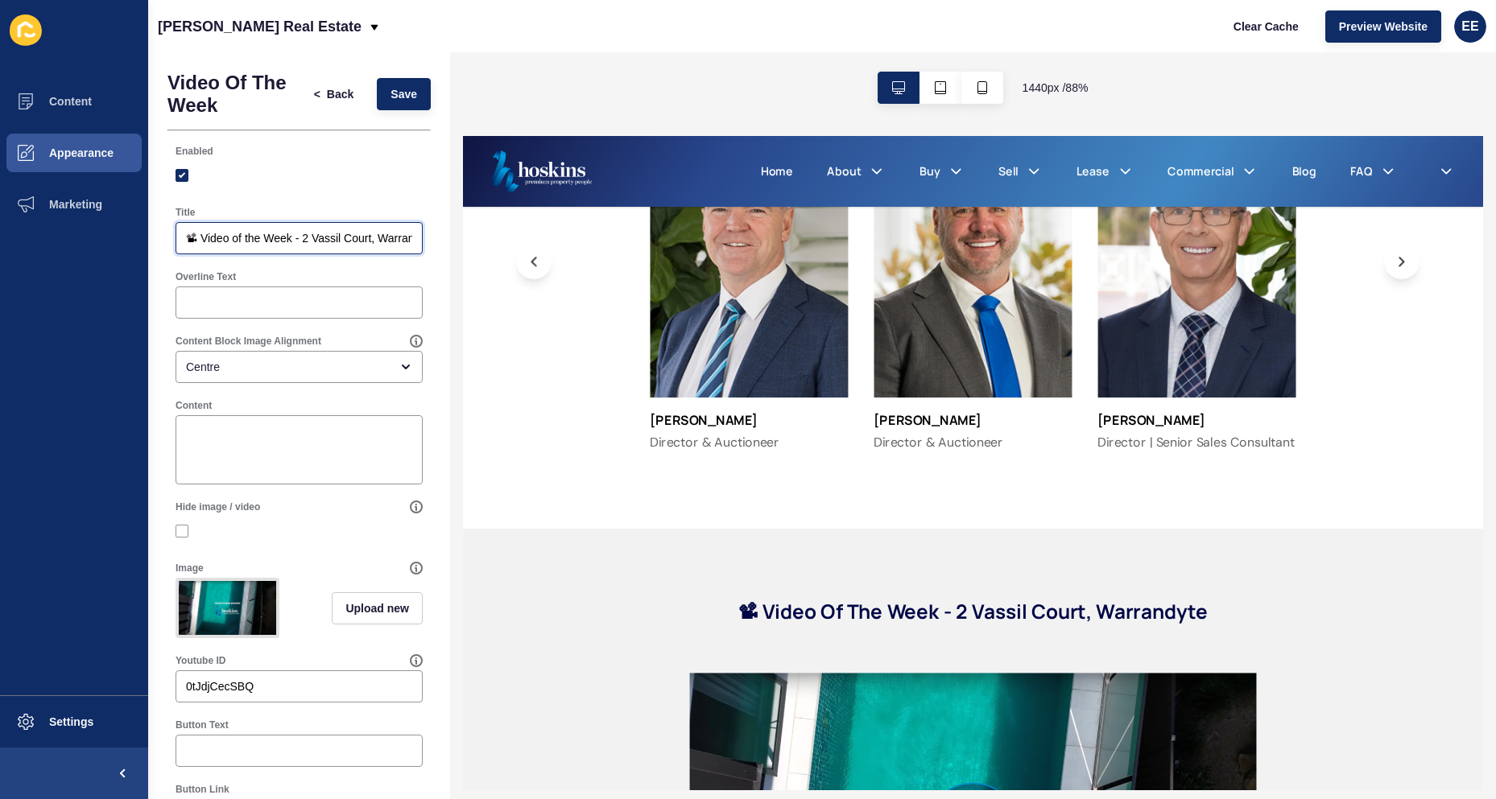
click at [192, 237] on input "📽 Video of the Week - 2 Vassil Court, Warrandyte" at bounding box center [299, 238] width 226 height 16
drag, startPoint x: 318, startPoint y: 238, endPoint x: 412, endPoint y: 237, distance: 94.2
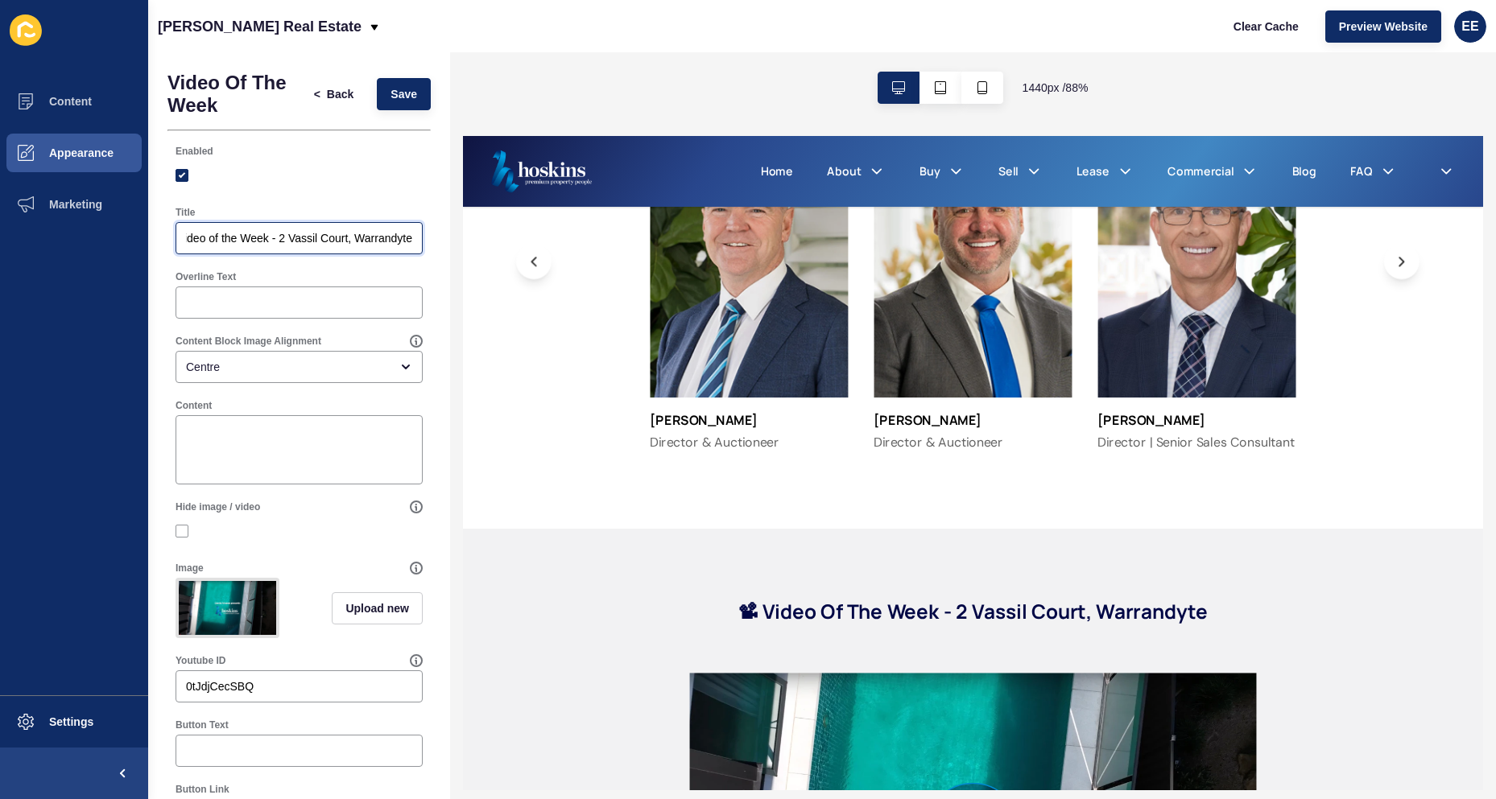
click at [412, 237] on div "Title 📽 Video of the Week - 2 Vassil Court, Warrandyte" at bounding box center [298, 230] width 263 height 64
click at [374, 234] on input "📽 Video of the Week - 2 Vassil Court, Warrandyte" at bounding box center [299, 238] width 226 height 16
drag, startPoint x: 273, startPoint y: 230, endPoint x: 297, endPoint y: 237, distance: 25.0
click at [191, 230] on input "📽 Video of the Week - 2 Vassil Court, Warrandyte" at bounding box center [299, 238] width 226 height 16
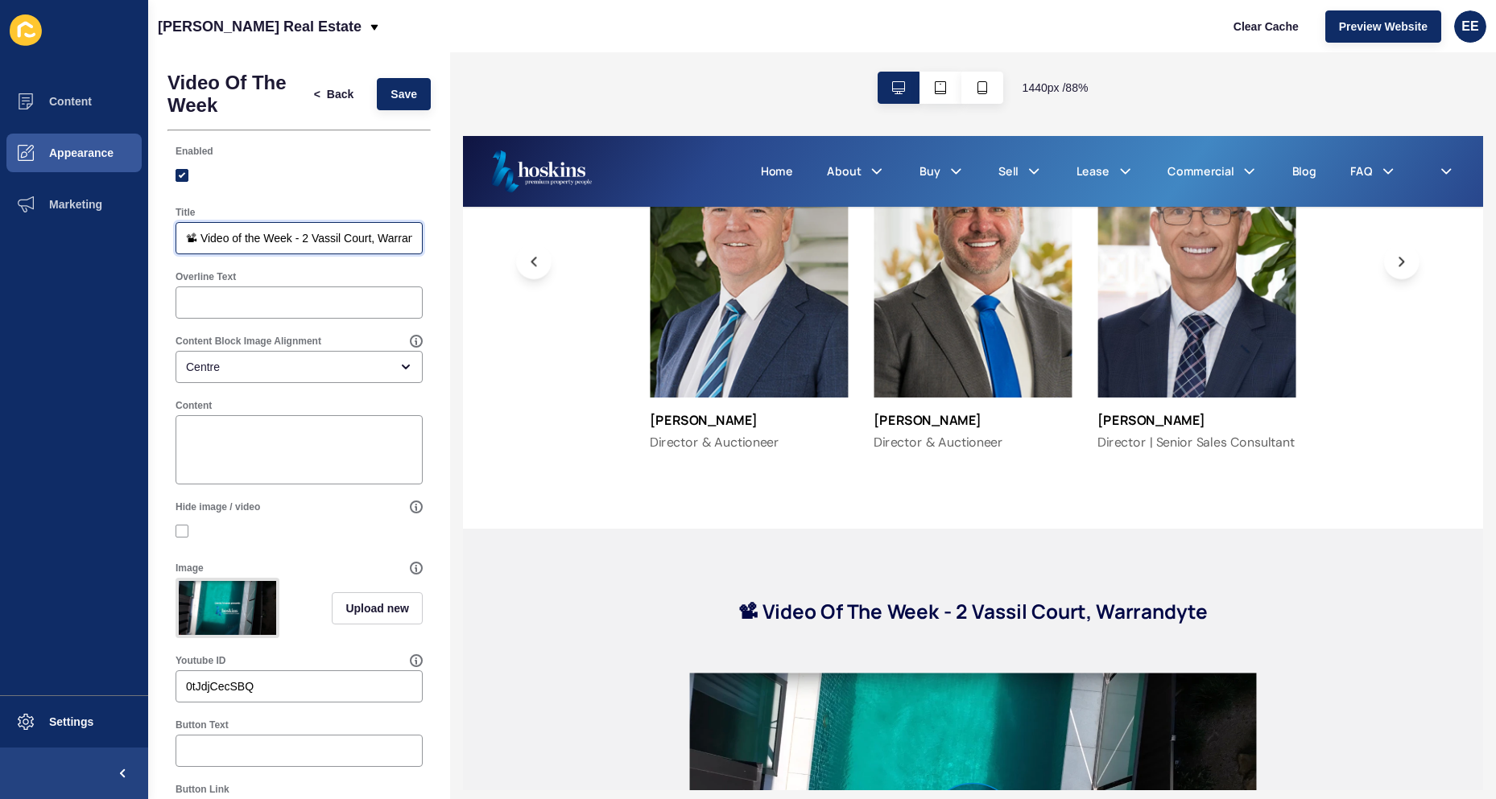
click at [297, 237] on input "📽 Video of the Week - 2 Vassil Court, Warrandyte" at bounding box center [299, 238] width 226 height 16
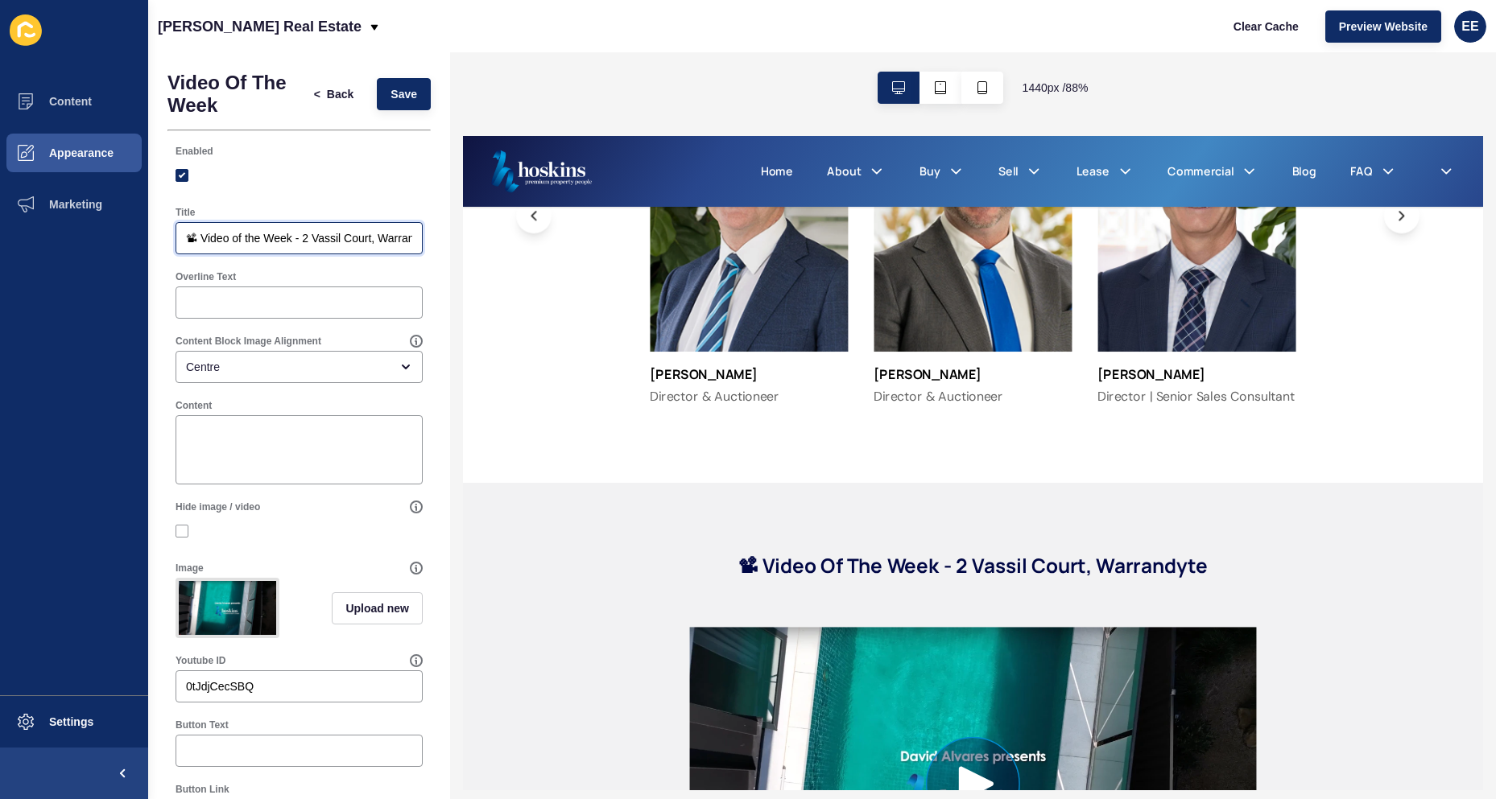
scroll to position [2335, 0]
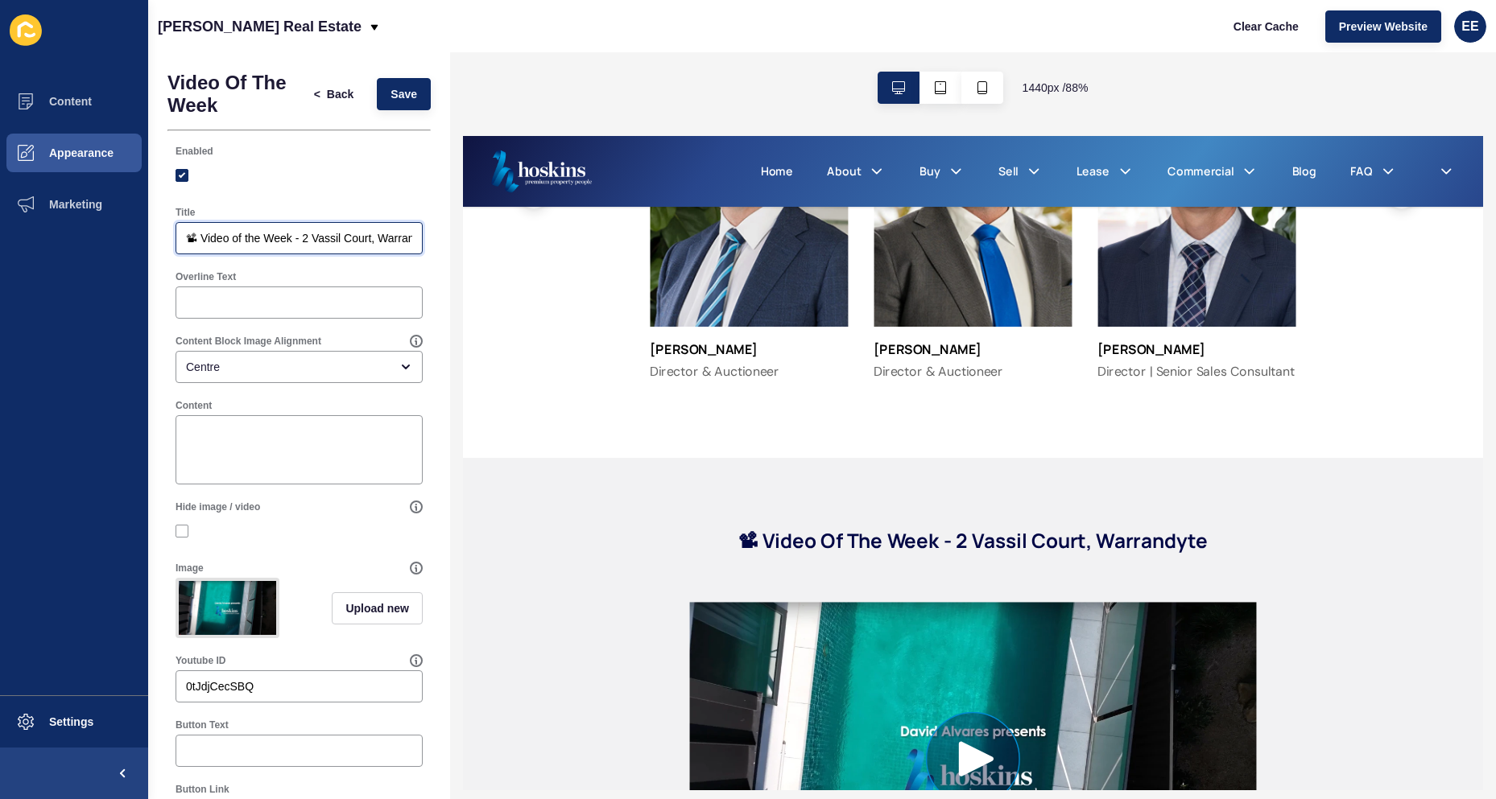
click at [239, 242] on input "📽 Video of the Week - 2 Vassil Court, Warrandyte" at bounding box center [299, 238] width 226 height 16
drag, startPoint x: 377, startPoint y: 93, endPoint x: 382, endPoint y: 120, distance: 27.9
click at [378, 93] on button "Save" at bounding box center [404, 94] width 54 height 32
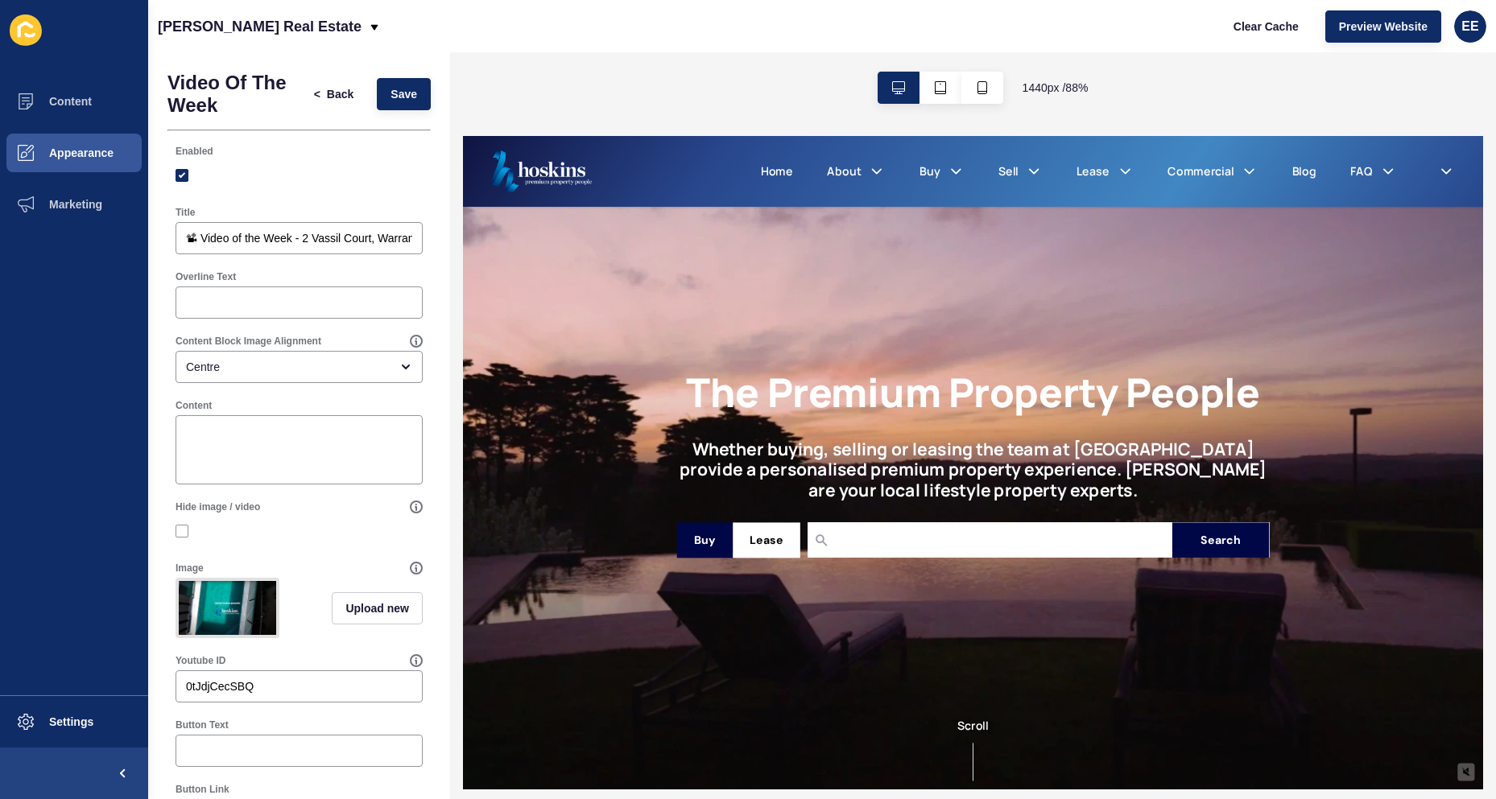
scroll to position [0, 0]
click at [390, 89] on span "Save" at bounding box center [403, 94] width 27 height 16
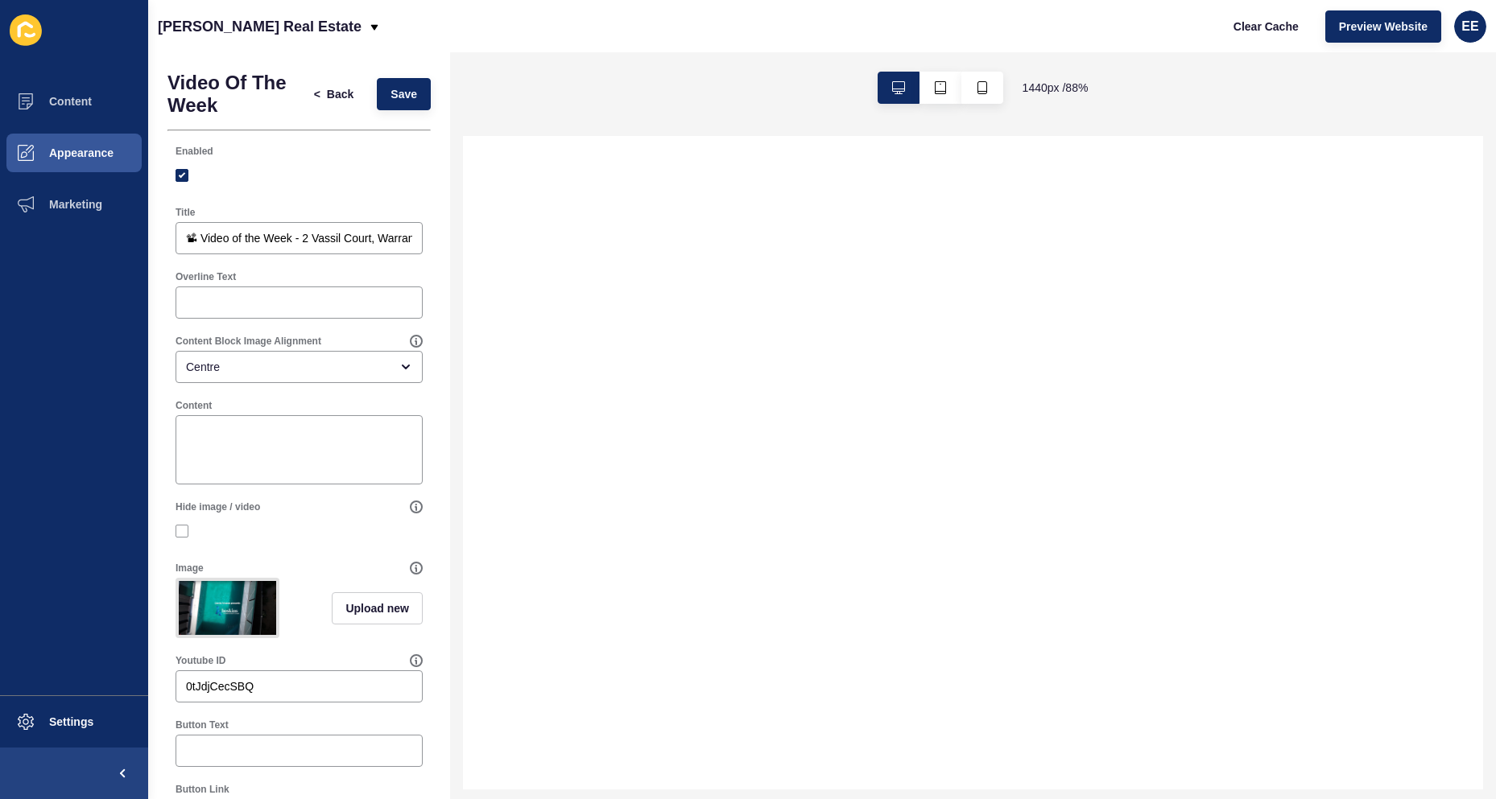
select select
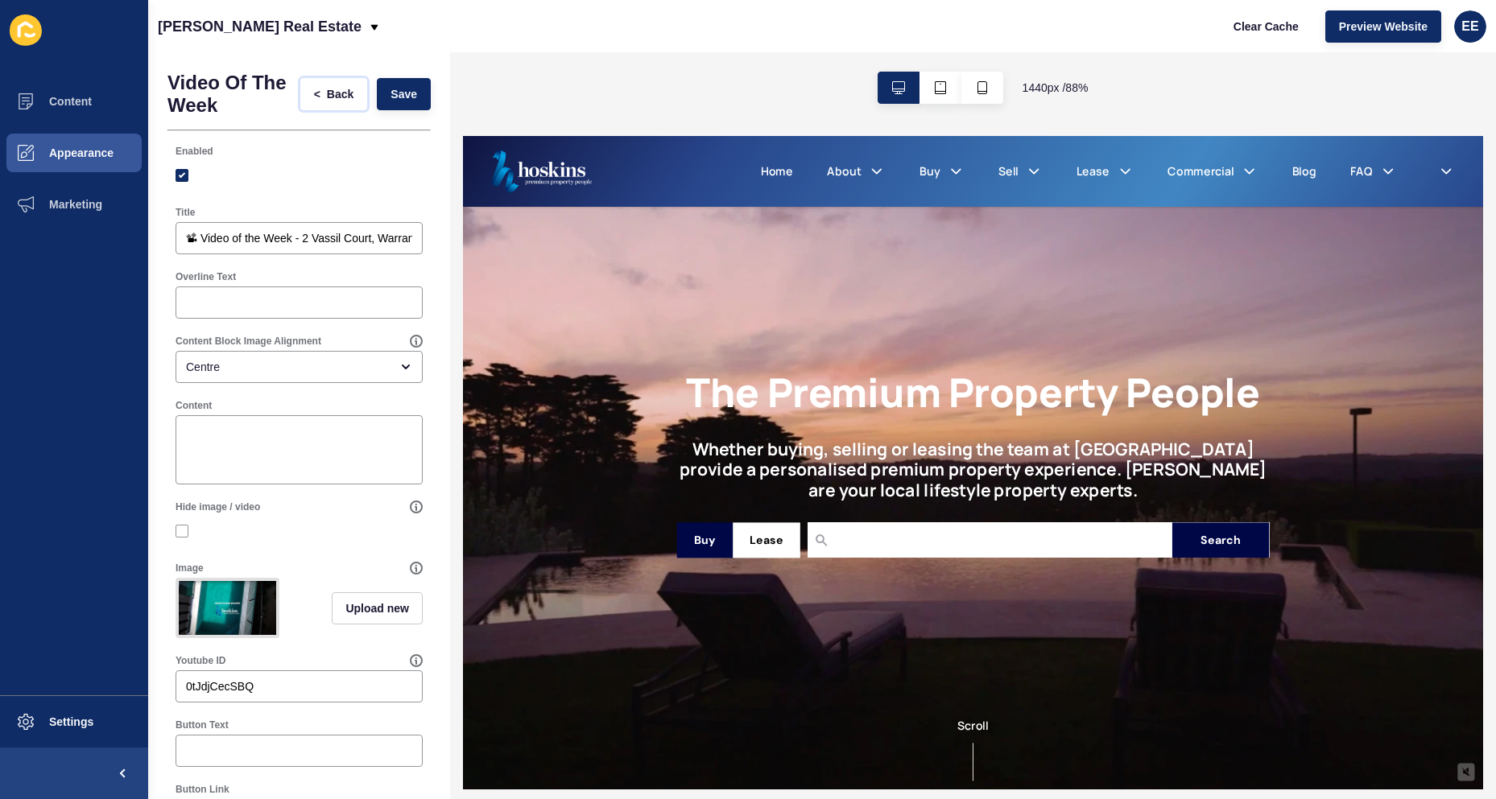
click at [314, 91] on span "<" at bounding box center [317, 94] width 6 height 16
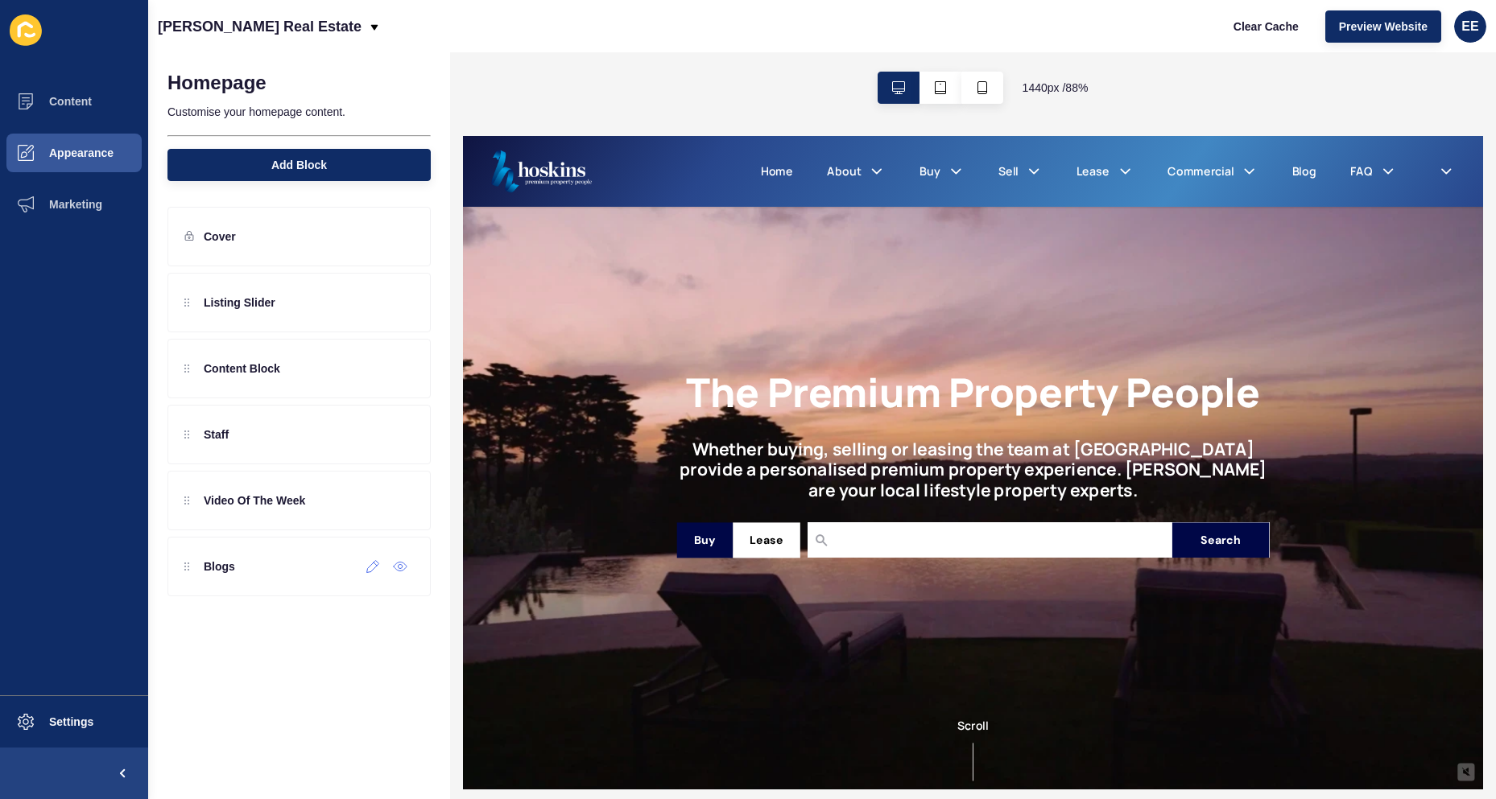
click at [370, 559] on div at bounding box center [373, 567] width 27 height 26
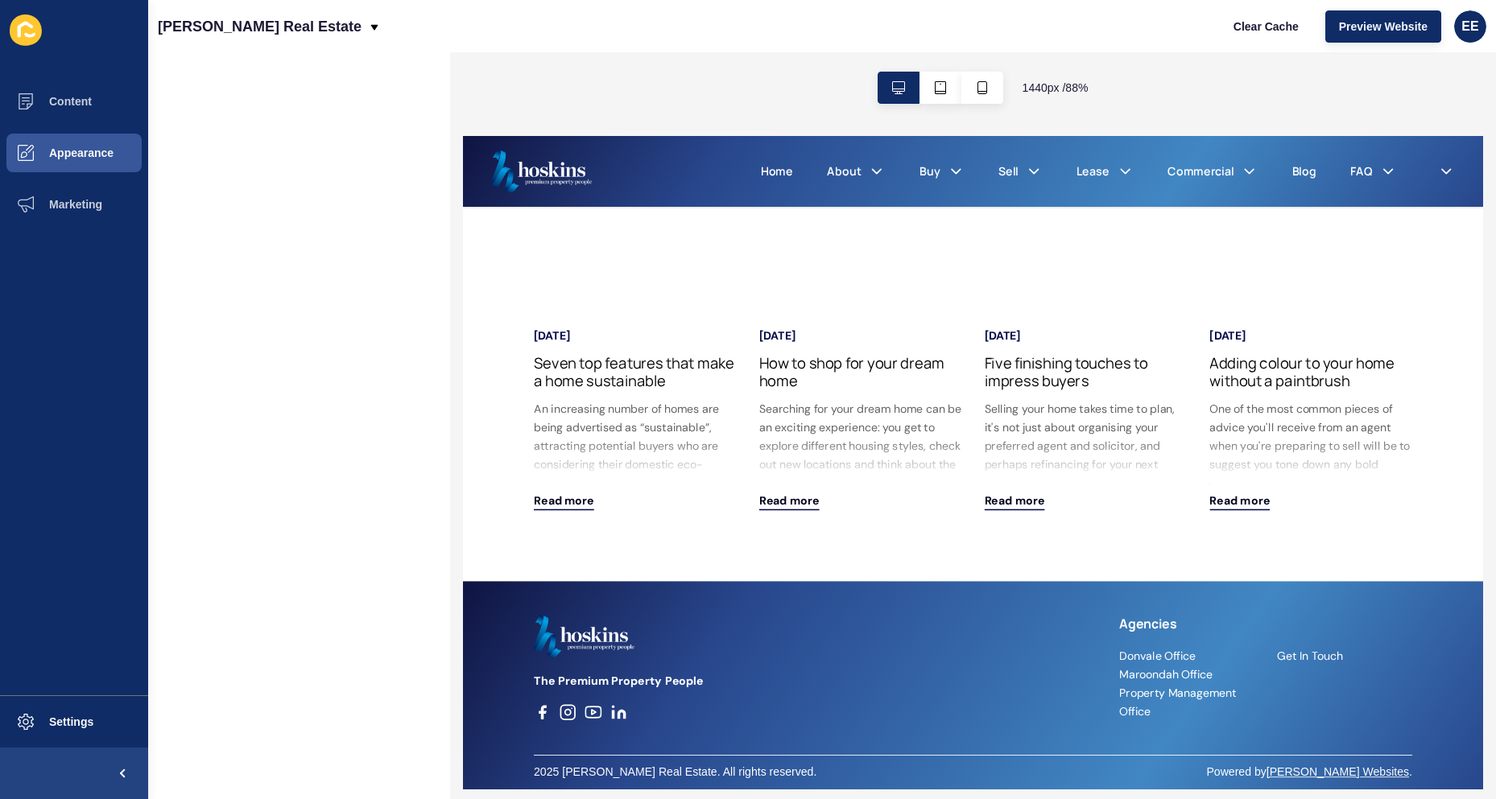
scroll to position [3388, 0]
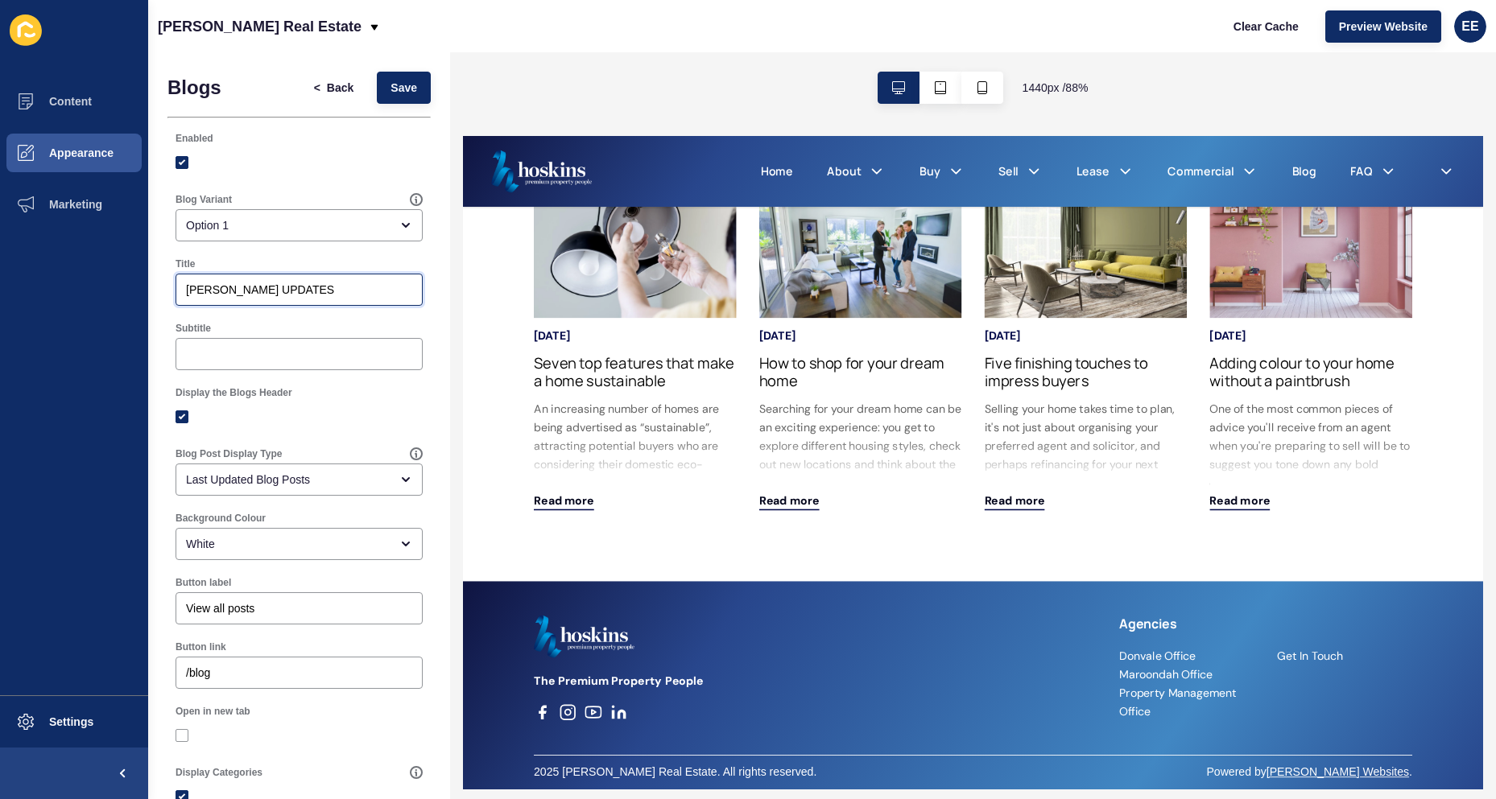
click at [235, 291] on input "[PERSON_NAME] UPDATES" at bounding box center [299, 290] width 226 height 16
drag, startPoint x: 241, startPoint y: 287, endPoint x: 284, endPoint y: 287, distance: 43.5
click at [284, 287] on input "[PERSON_NAME] UPDATES" at bounding box center [299, 290] width 226 height 16
type input "[PERSON_NAME] Updates"
click at [390, 81] on span "Save" at bounding box center [403, 88] width 27 height 16
